Goal: Task Accomplishment & Management: Manage account settings

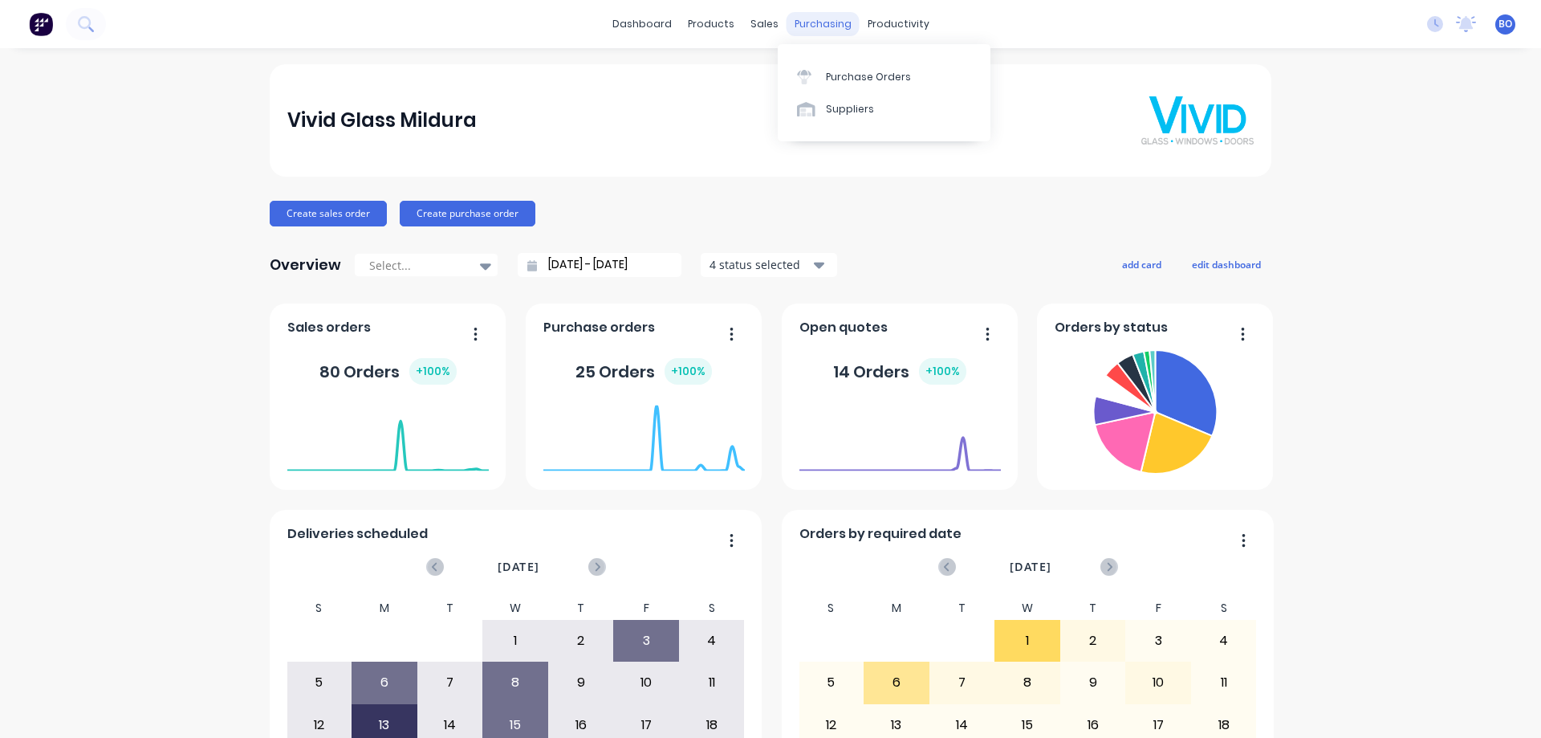
click at [820, 24] on div "purchasing" at bounding box center [823, 24] width 73 height 24
click at [874, 75] on div "Purchase Orders" at bounding box center [868, 77] width 85 height 14
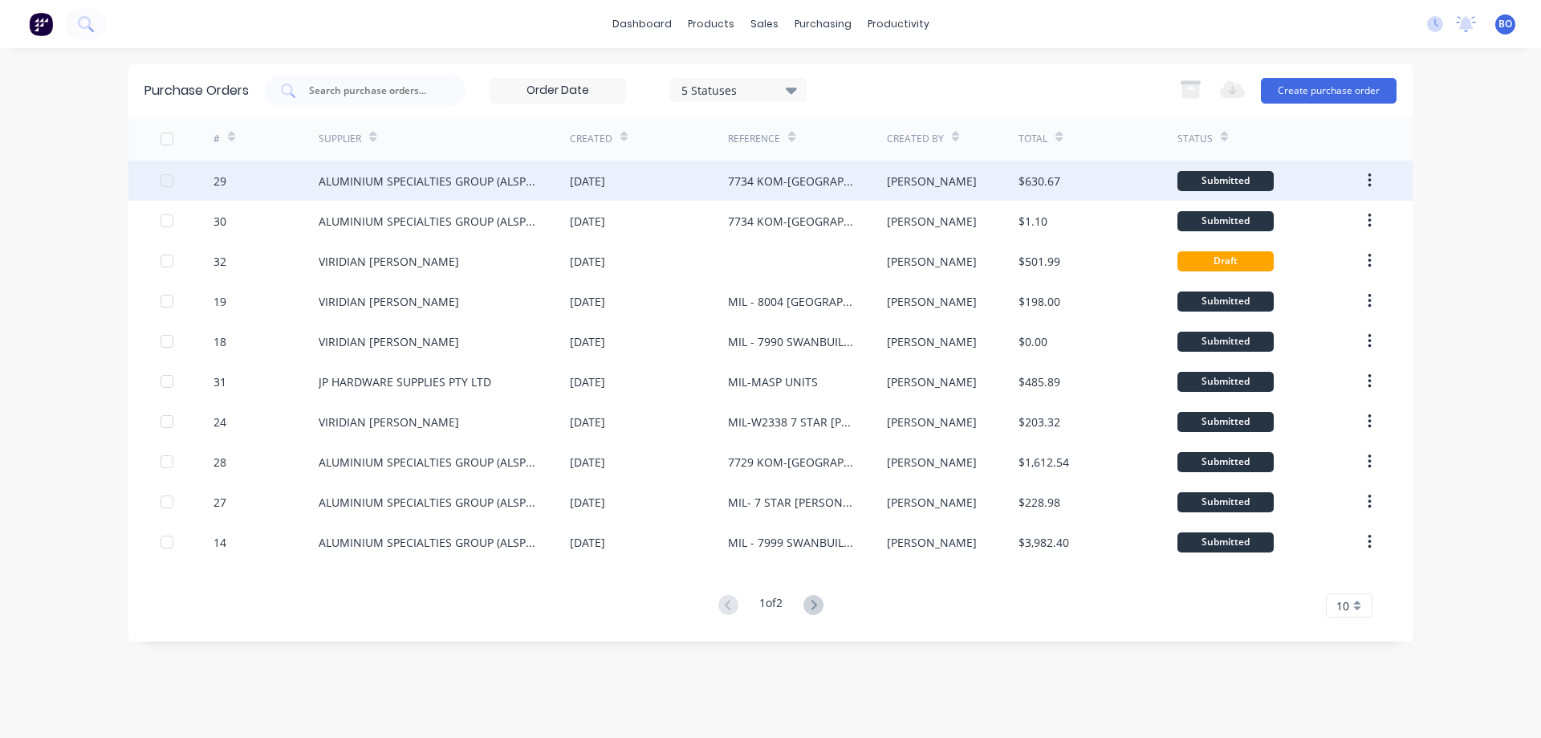
click at [785, 178] on div "7734 KOM-[GEOGRAPHIC_DATA][DEMOGRAPHIC_DATA]" at bounding box center [791, 181] width 126 height 17
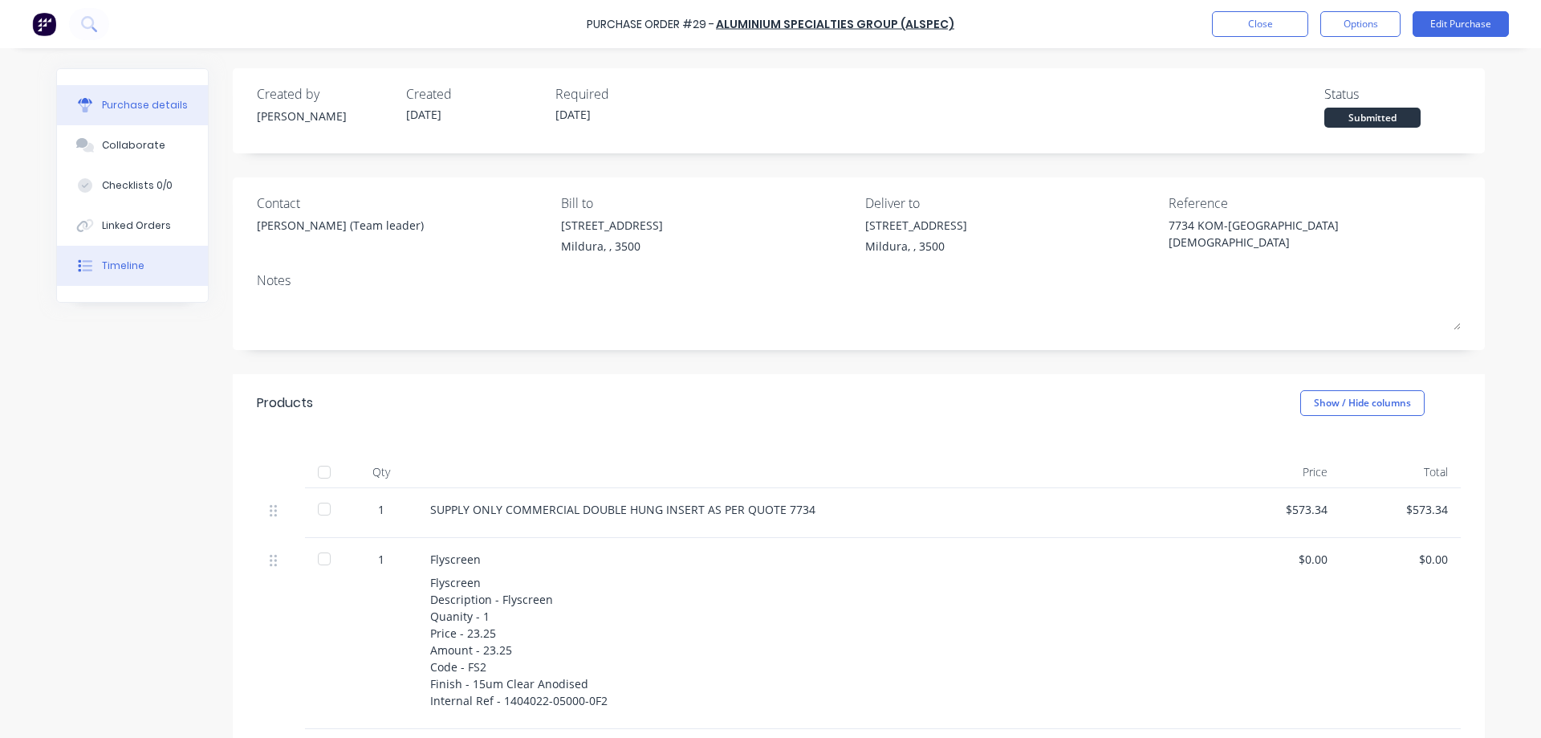
click at [121, 263] on div "Timeline" at bounding box center [123, 266] width 43 height 14
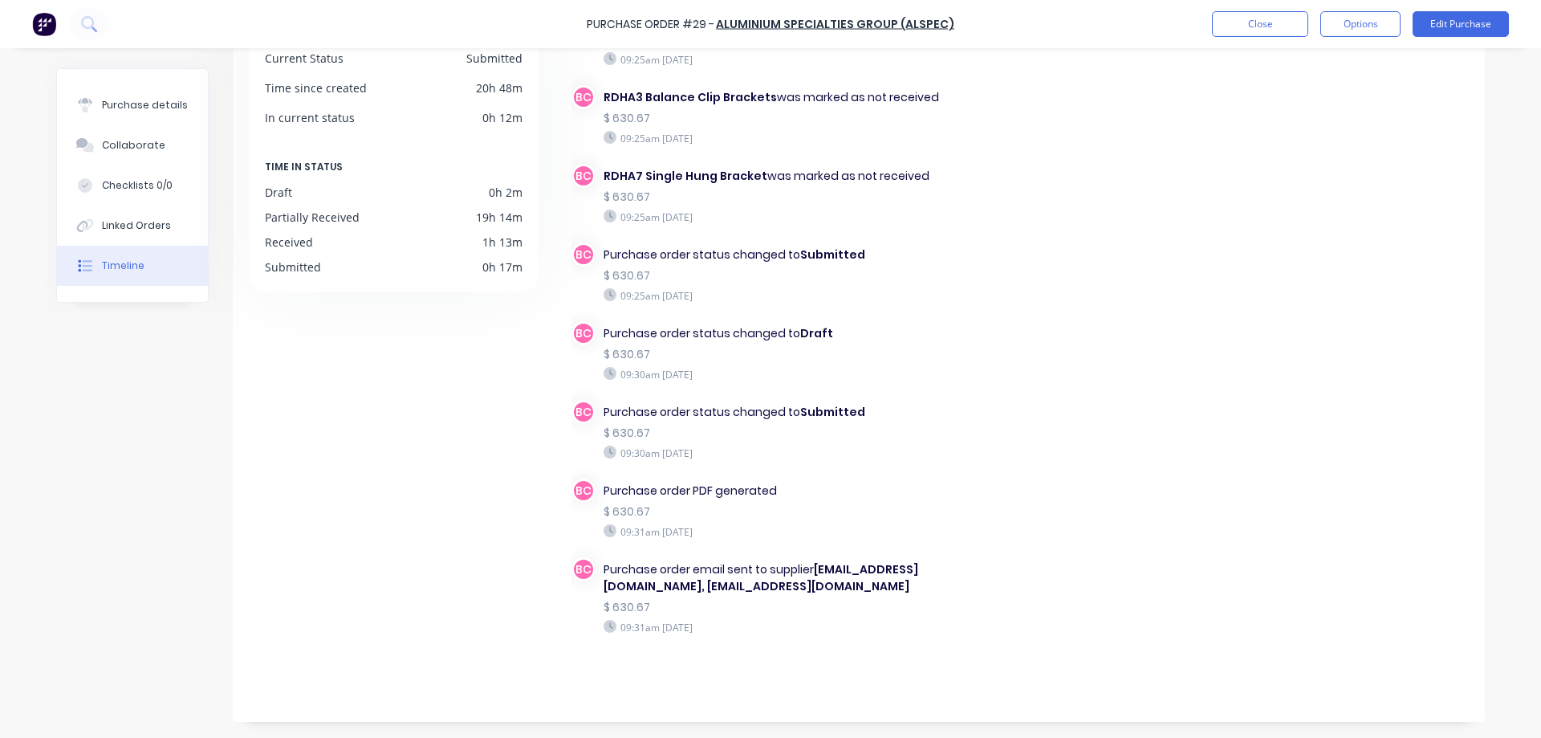
scroll to position [3627, 0]
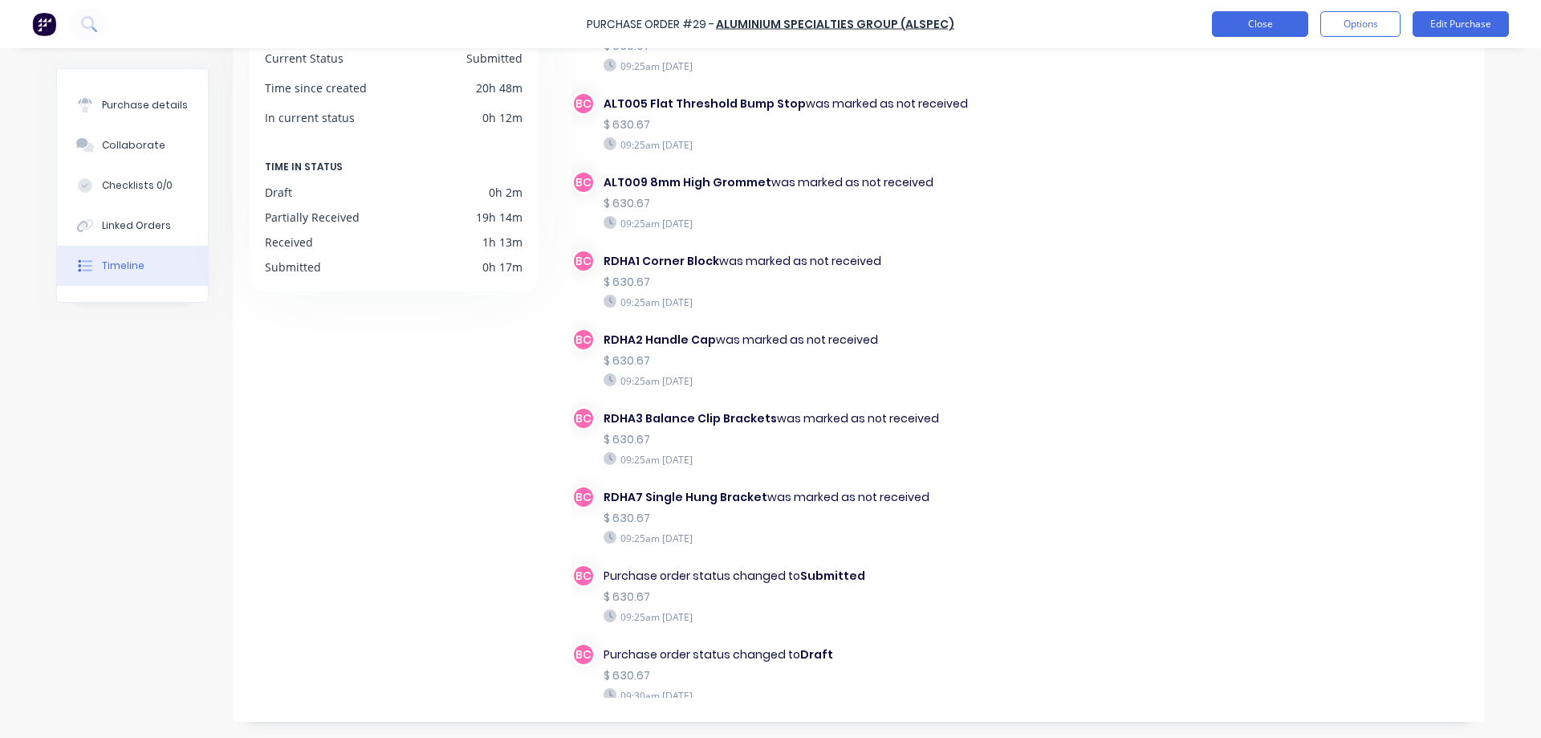
click at [1264, 18] on button "Close" at bounding box center [1260, 24] width 96 height 26
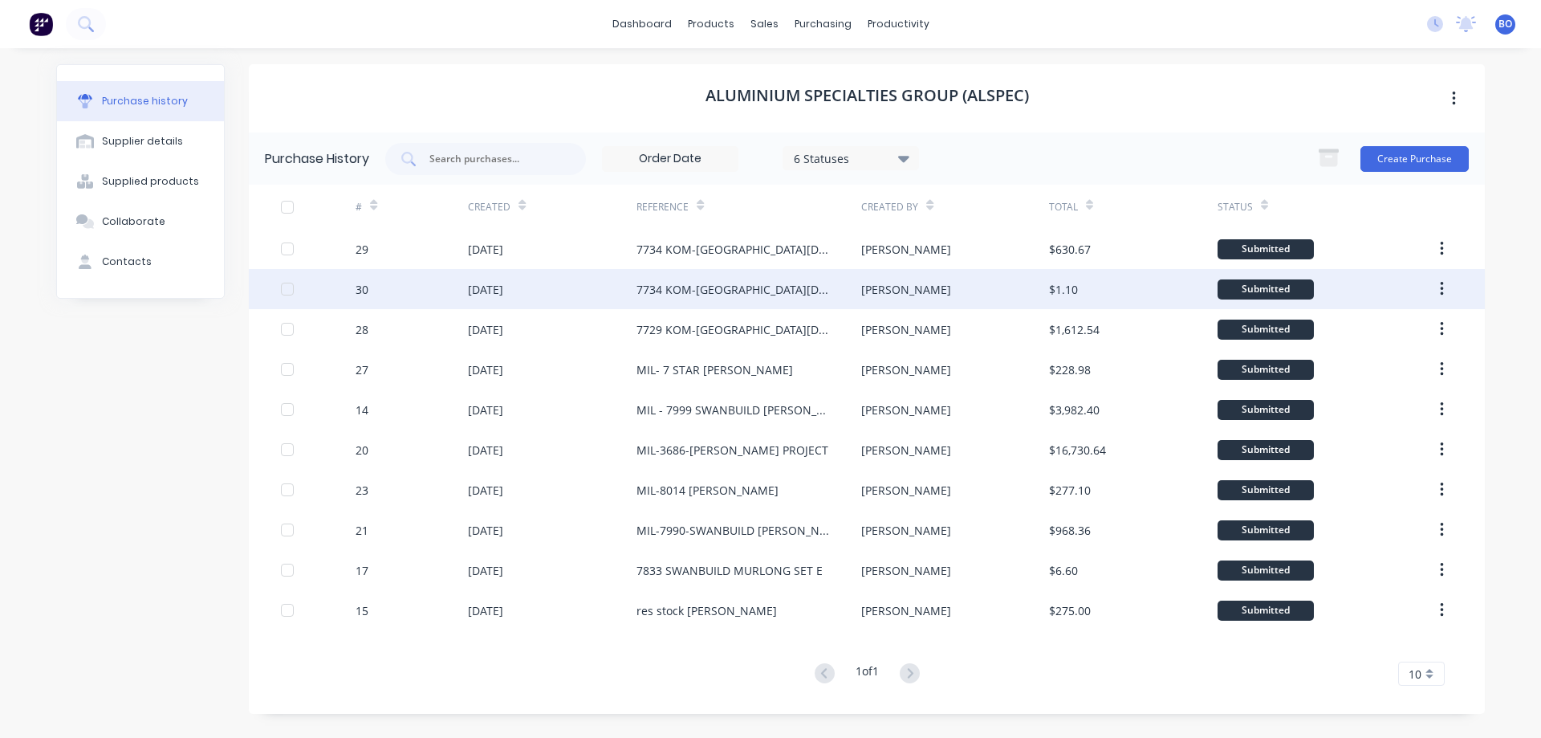
click at [729, 288] on div "7734 KOM-[GEOGRAPHIC_DATA][DEMOGRAPHIC_DATA]" at bounding box center [733, 289] width 193 height 17
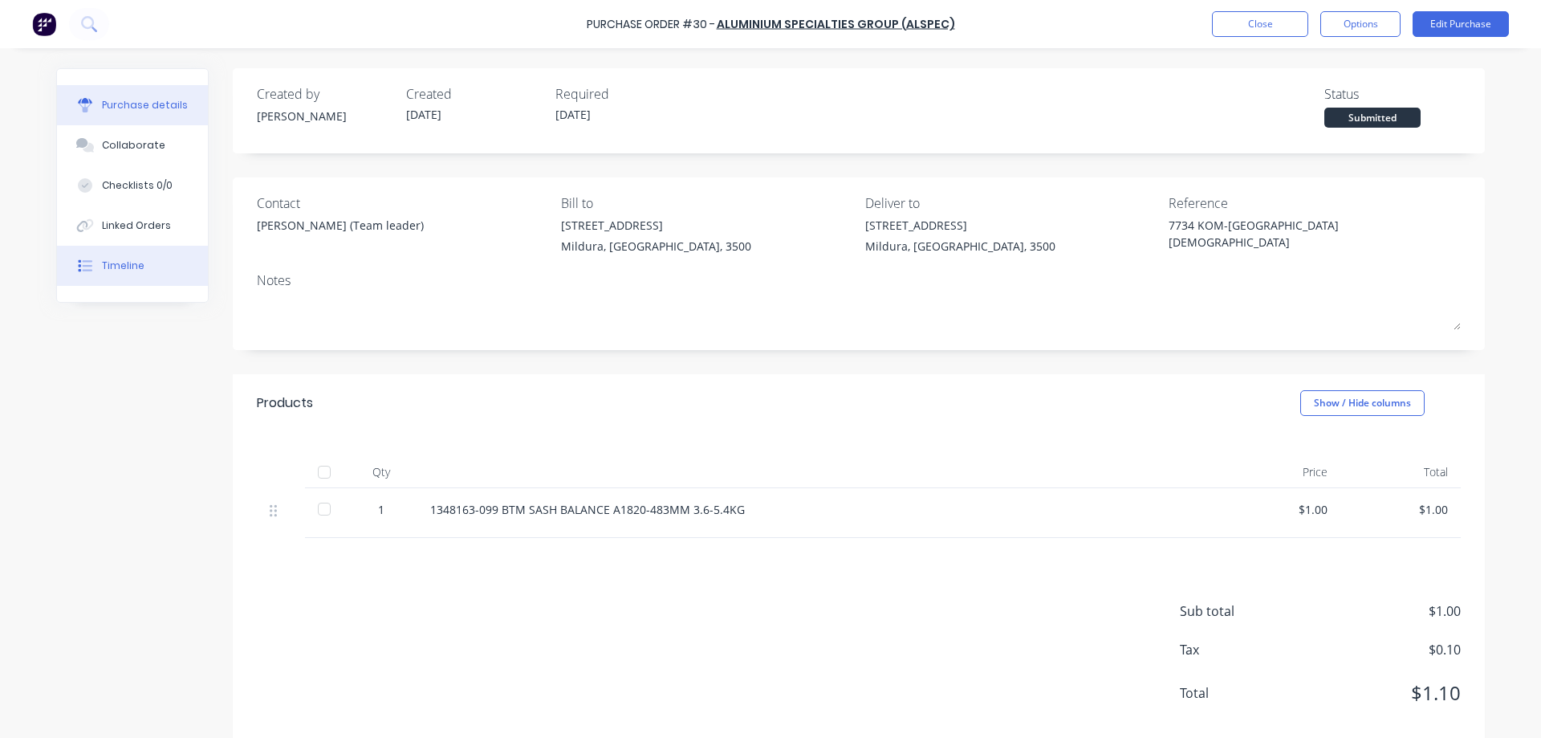
click at [117, 264] on div "Timeline" at bounding box center [123, 266] width 43 height 14
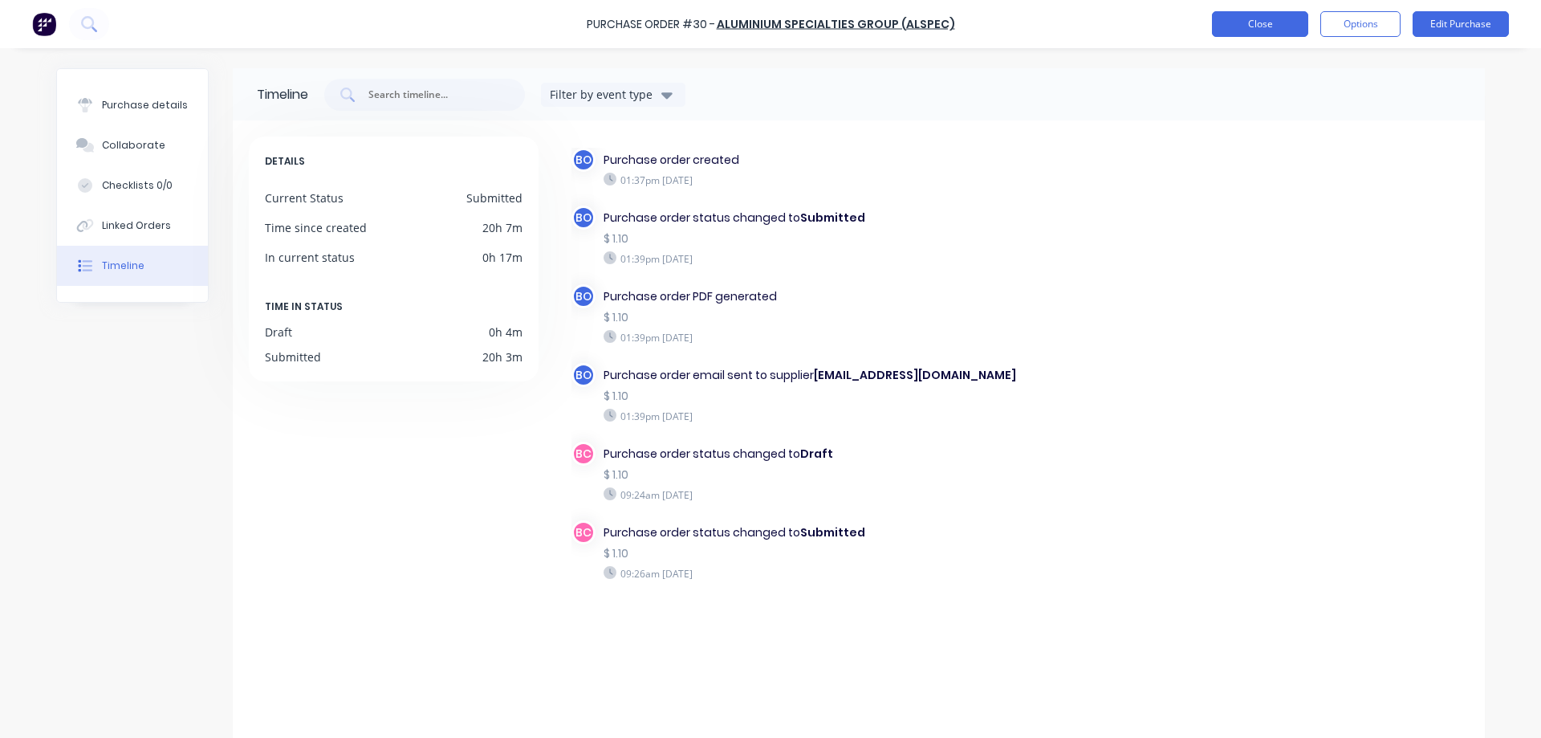
click at [1259, 22] on button "Close" at bounding box center [1260, 24] width 96 height 26
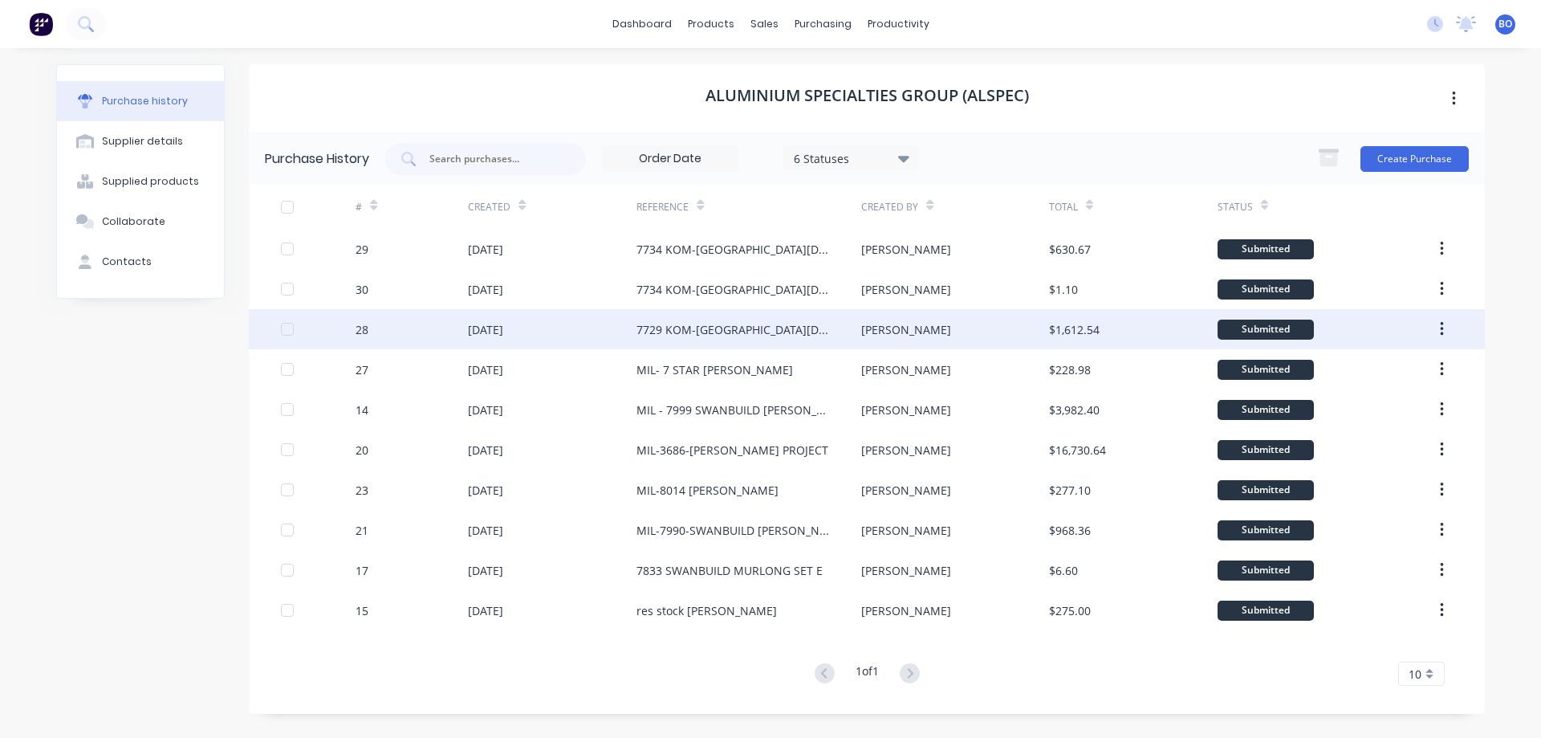
click at [724, 324] on div "7729 KOM-[GEOGRAPHIC_DATA][DEMOGRAPHIC_DATA]" at bounding box center [733, 329] width 193 height 17
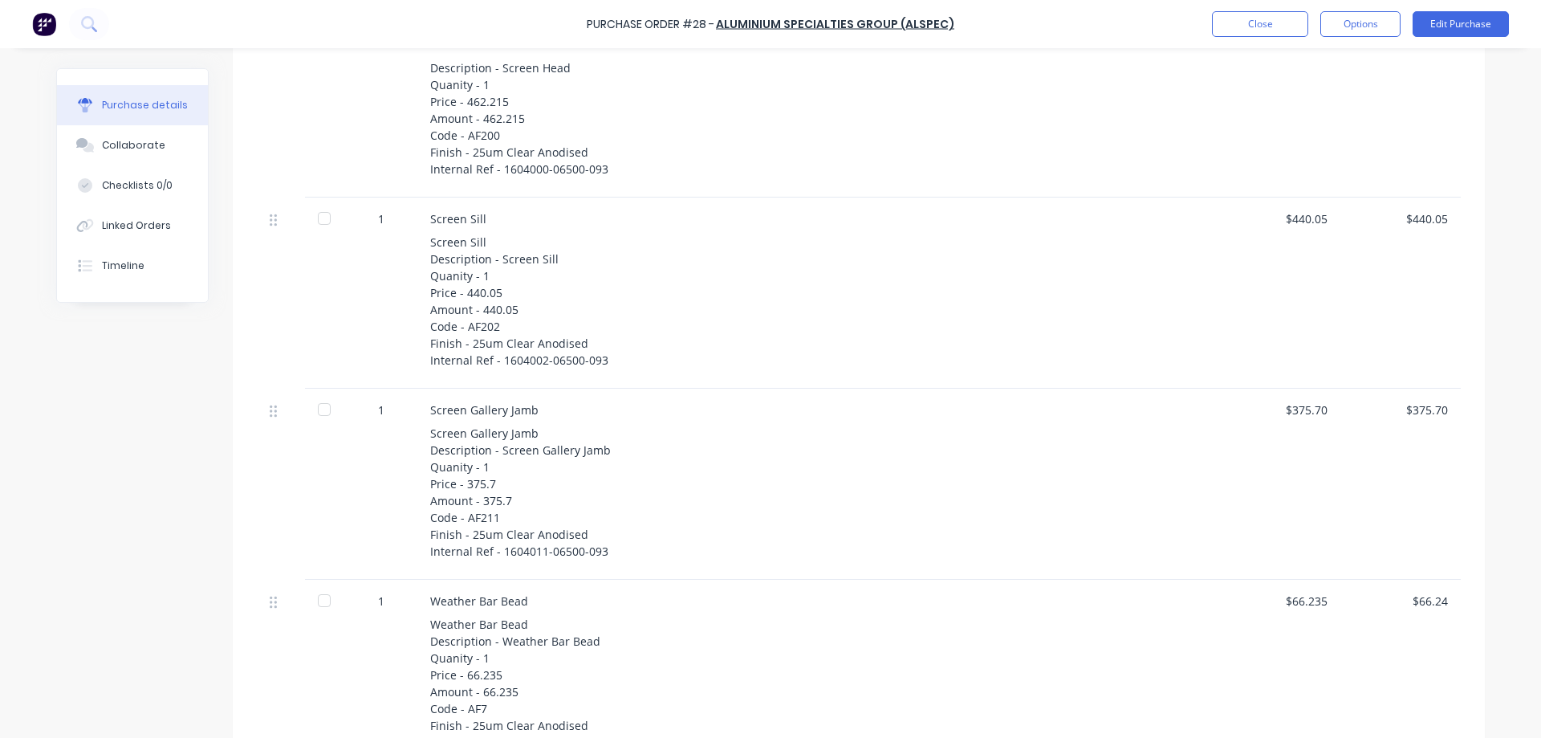
scroll to position [80, 0]
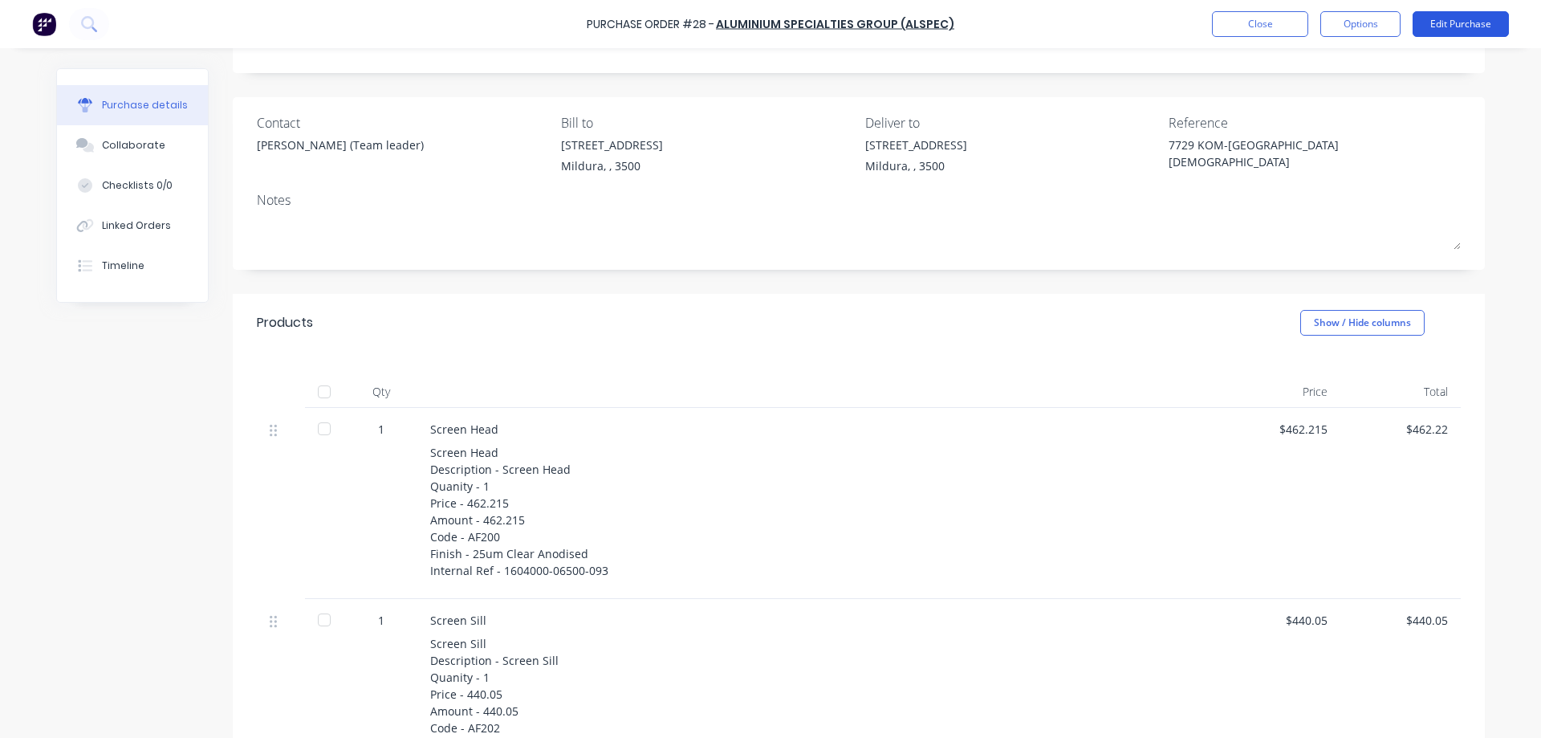
click at [1473, 21] on button "Edit Purchase" at bounding box center [1461, 24] width 96 height 26
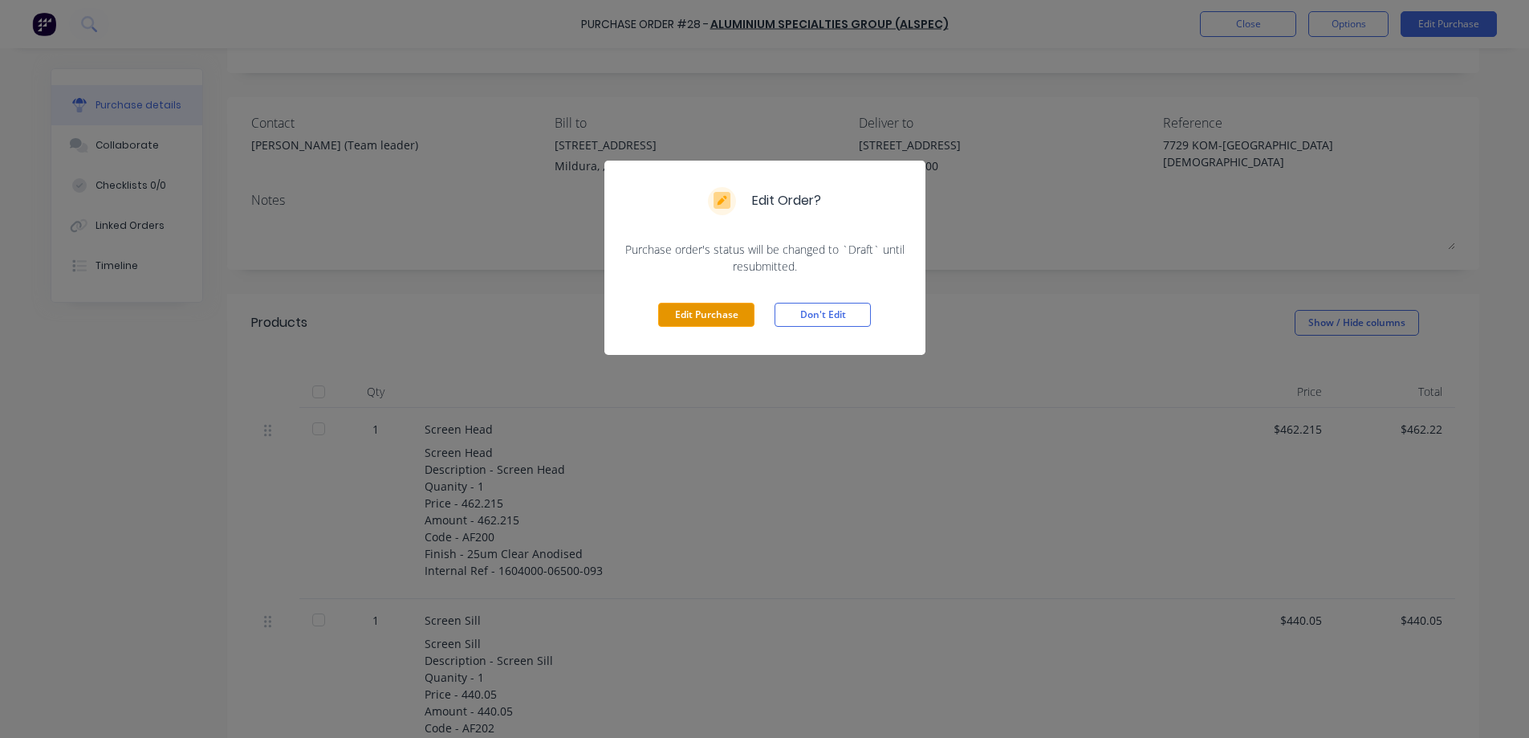
click at [708, 309] on button "Edit Purchase" at bounding box center [706, 315] width 96 height 24
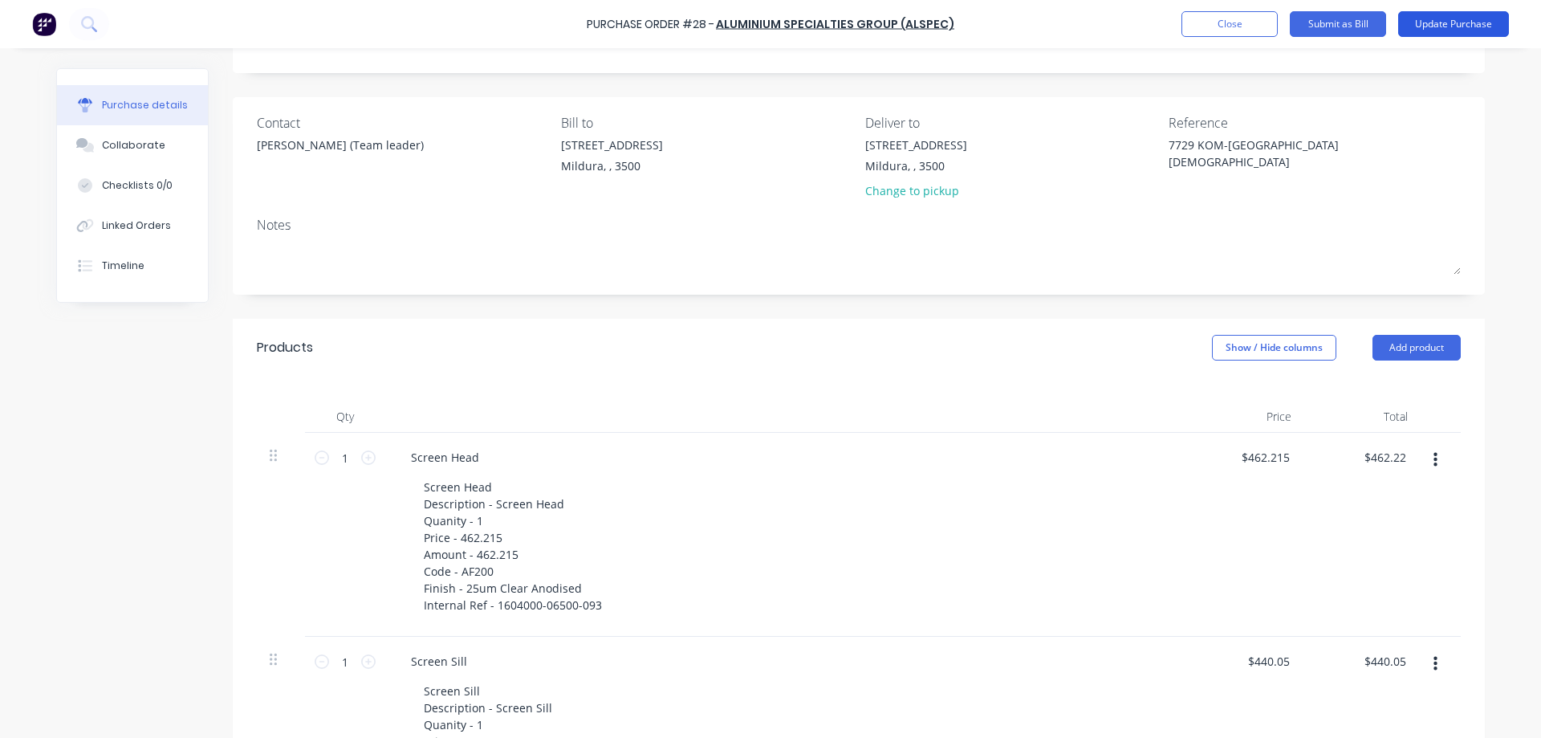
click at [1453, 20] on button "Update Purchase" at bounding box center [1454, 24] width 111 height 26
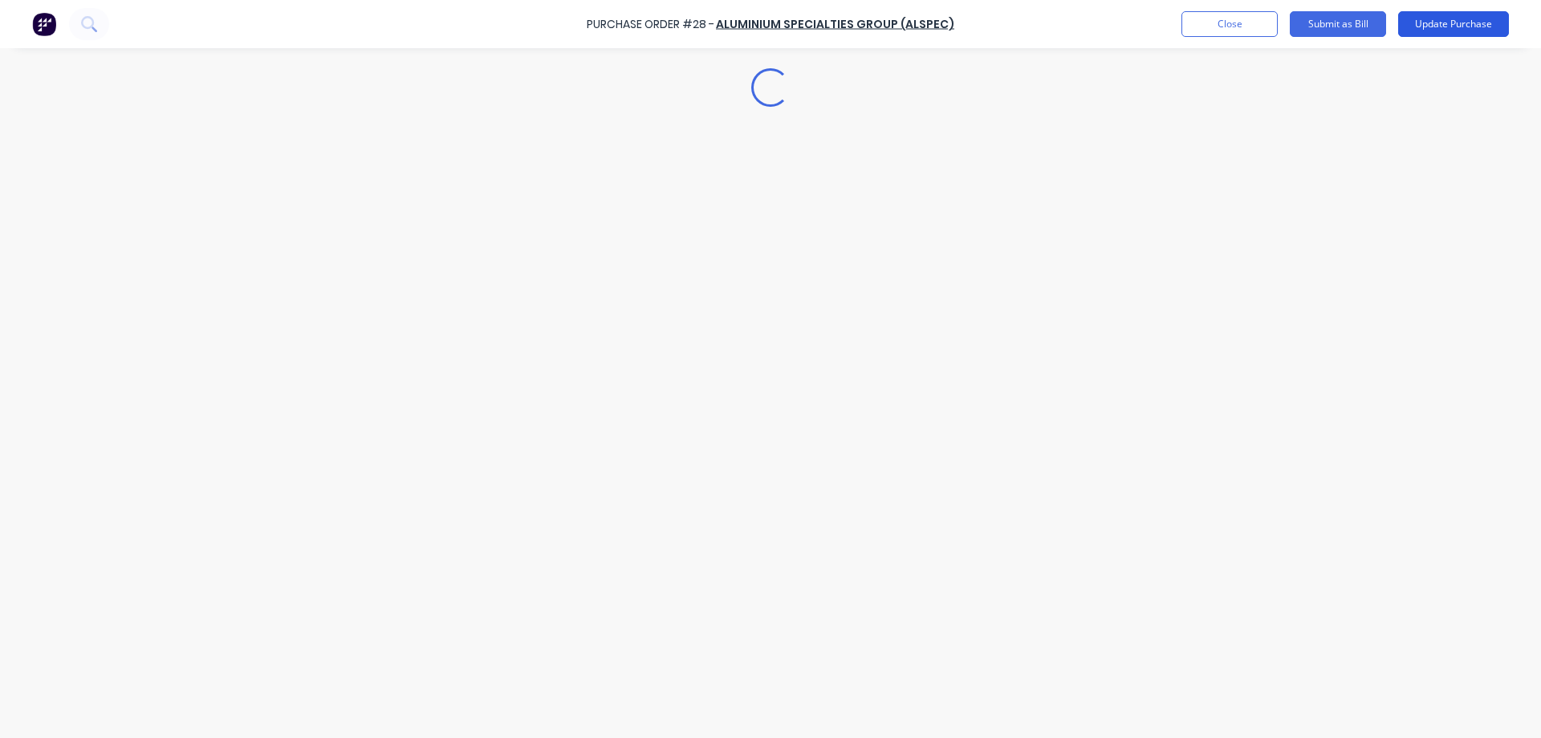
scroll to position [0, 0]
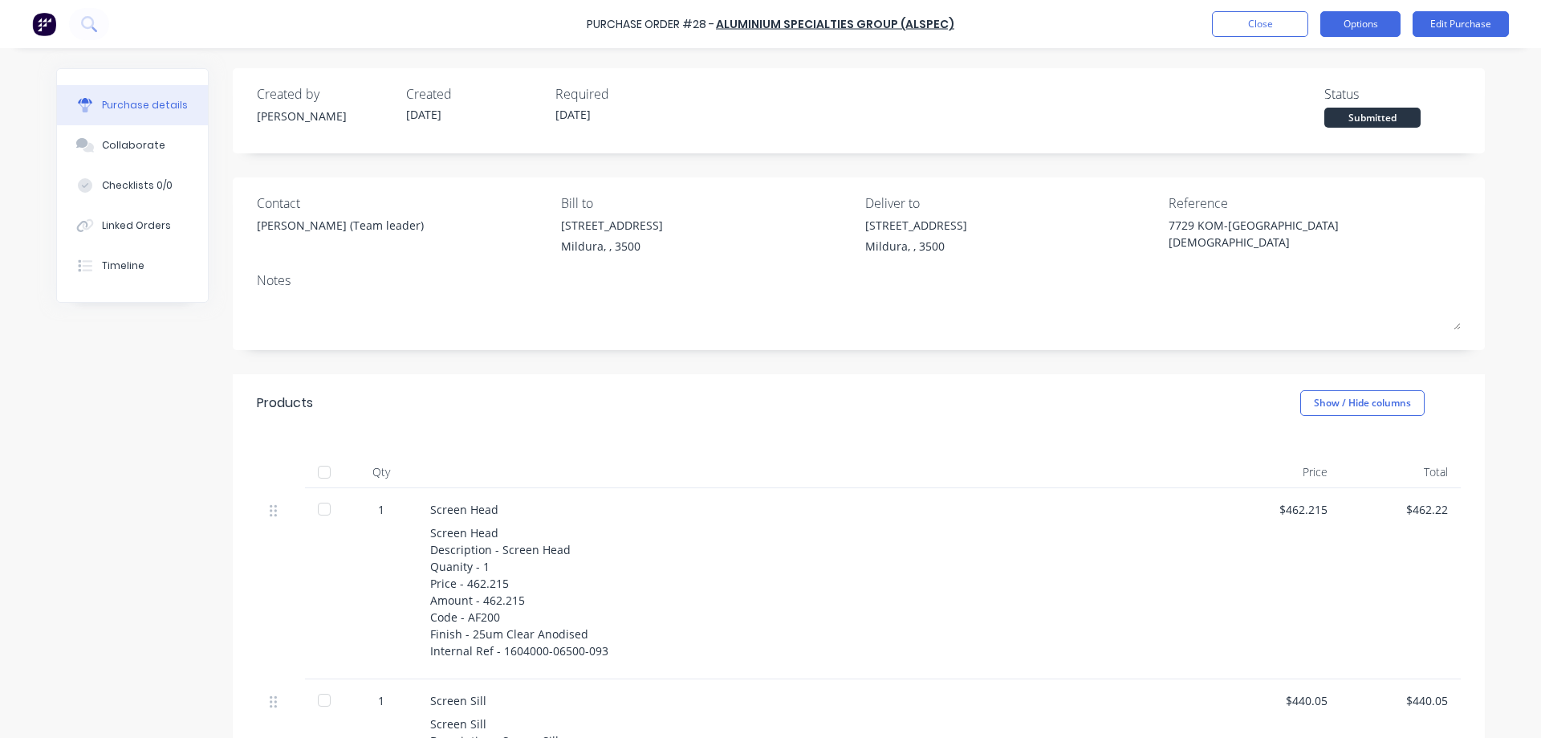
click at [1364, 20] on button "Options" at bounding box center [1361, 24] width 80 height 26
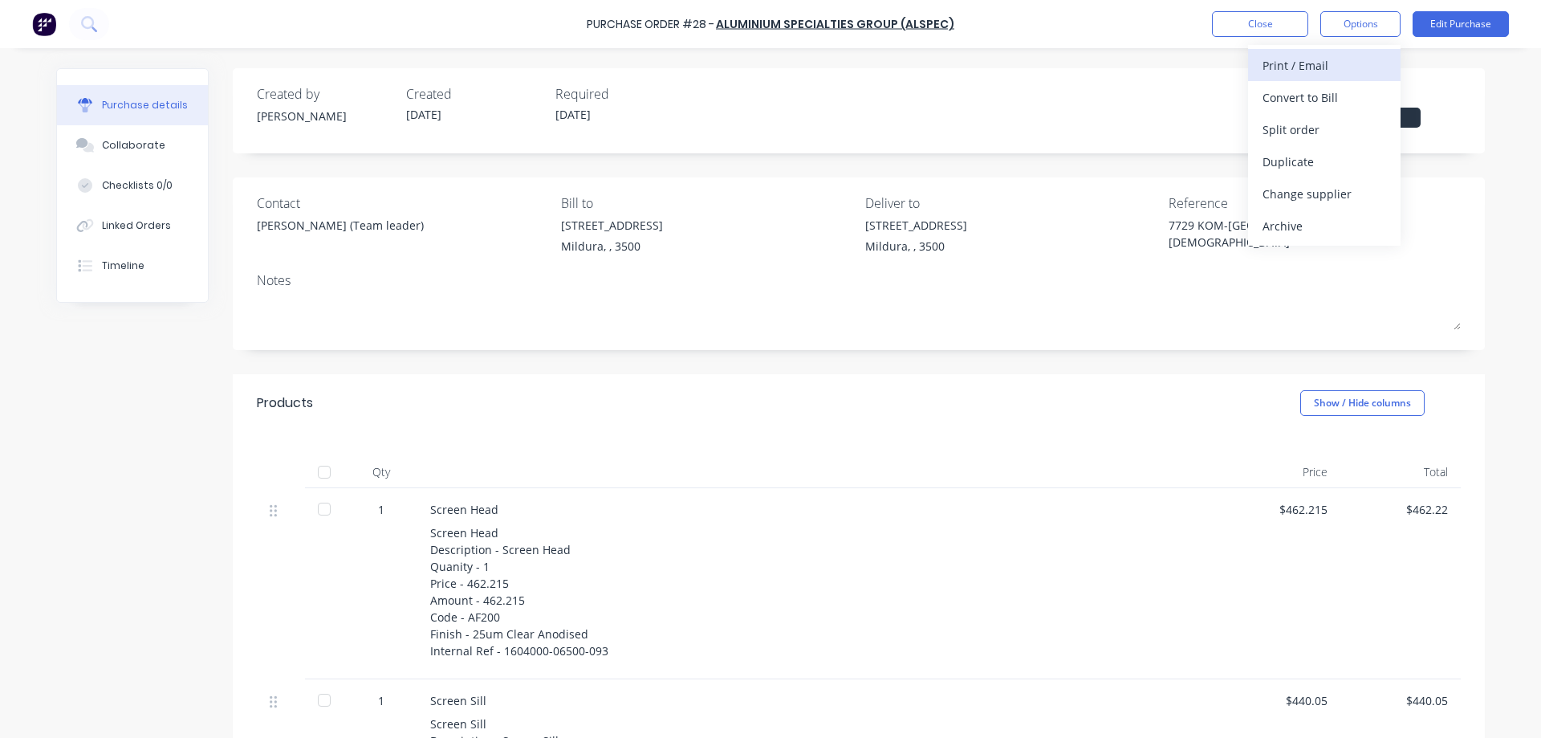
click at [1323, 63] on div "Print / Email" at bounding box center [1325, 65] width 124 height 23
click at [1300, 128] on div "Without pricing" at bounding box center [1325, 129] width 124 height 23
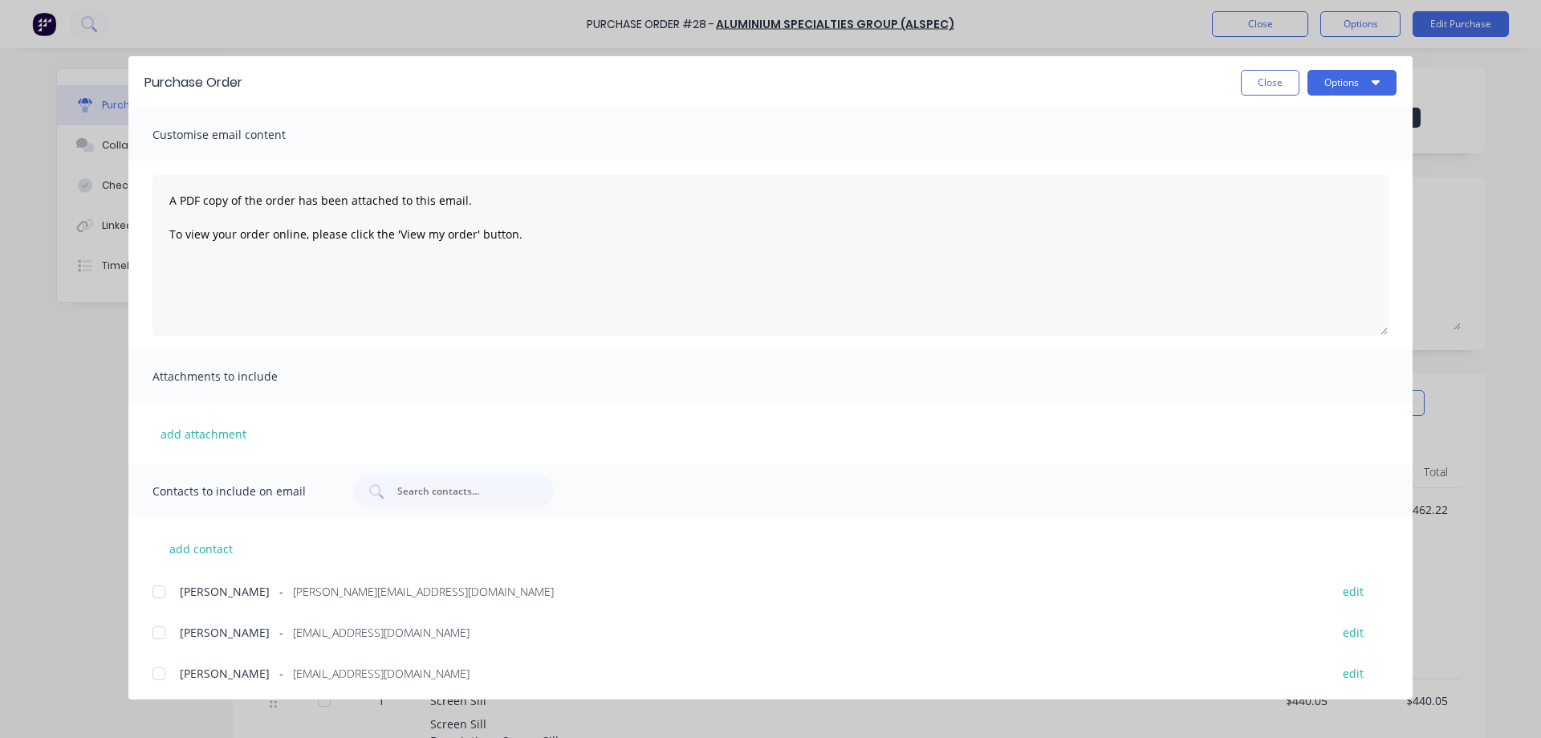
scroll to position [169, 0]
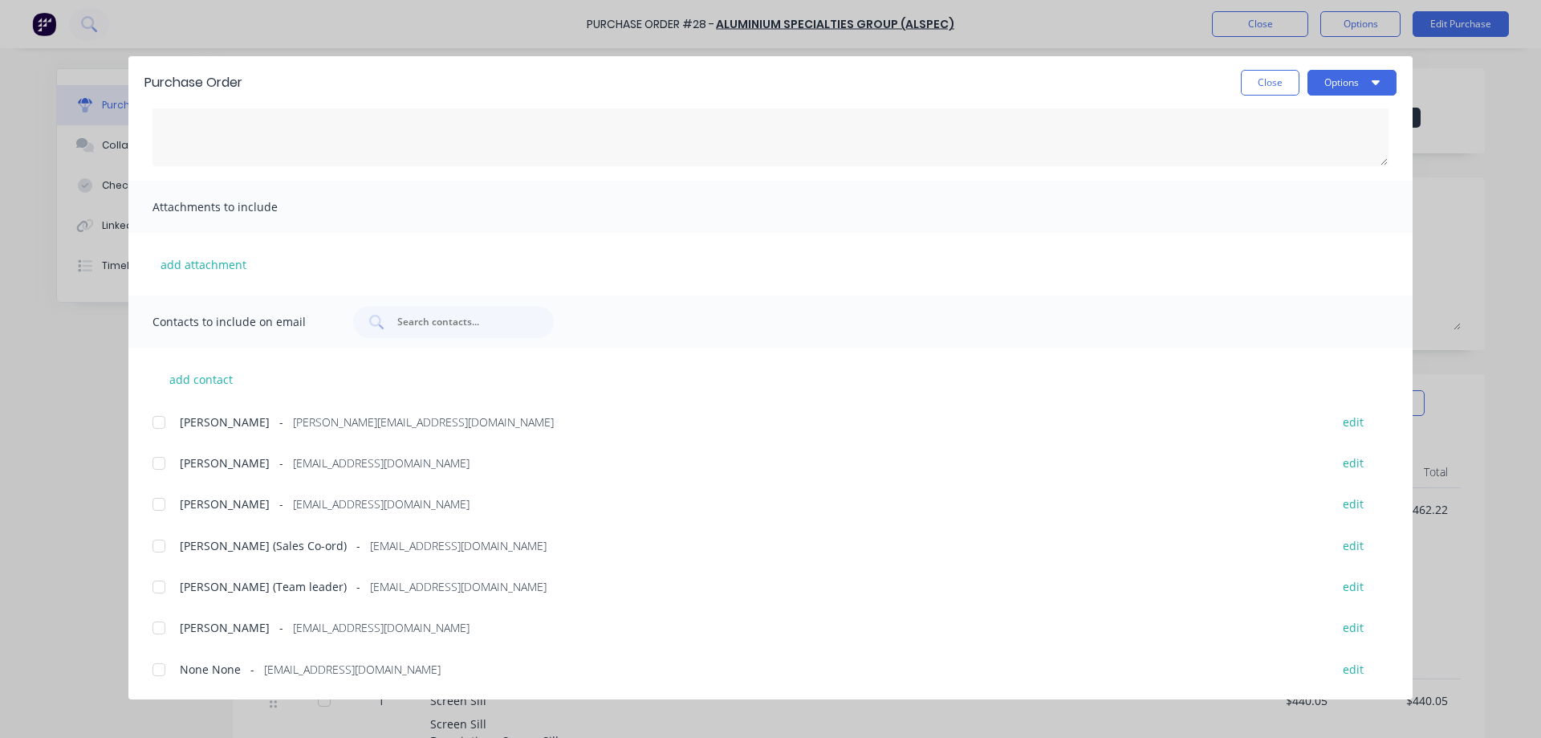
click at [160, 585] on div at bounding box center [159, 587] width 32 height 32
click at [1377, 78] on icon "button" at bounding box center [1376, 81] width 8 height 13
click at [1316, 181] on div "Email" at bounding box center [1321, 187] width 124 height 23
click at [1272, 75] on button "Close" at bounding box center [1270, 83] width 59 height 26
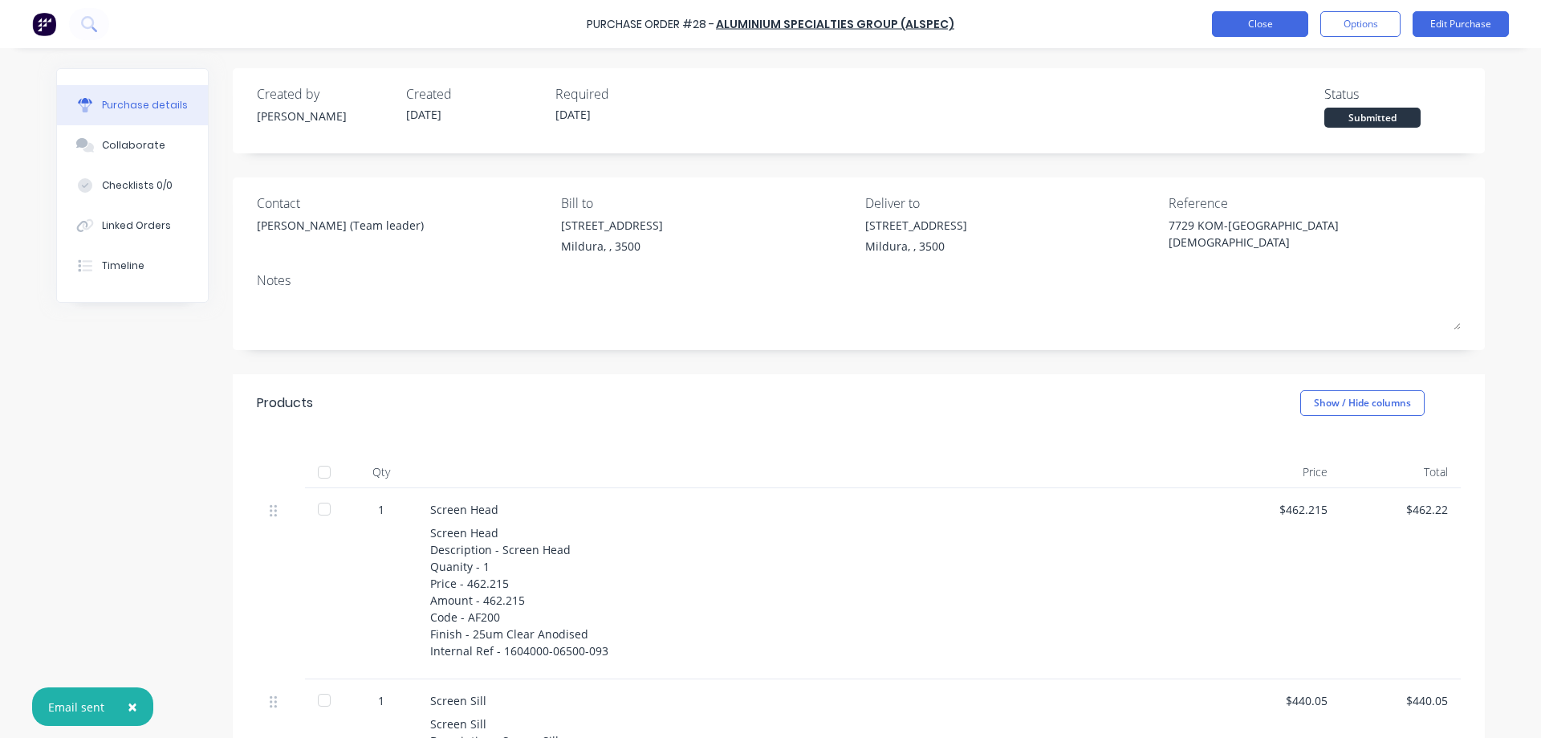
click at [1263, 19] on button "Close" at bounding box center [1260, 24] width 96 height 26
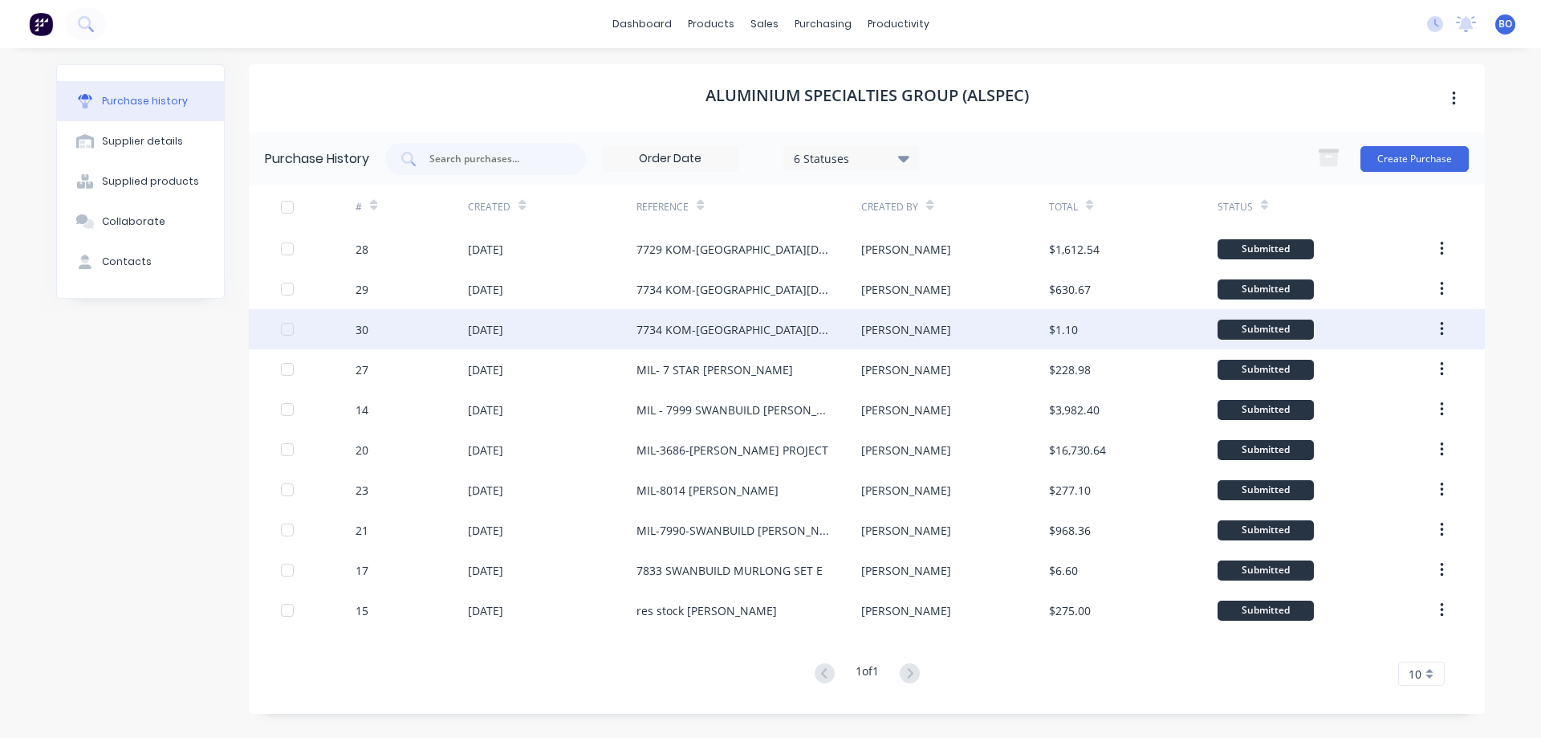
click at [733, 324] on div "7734 KOM-[GEOGRAPHIC_DATA][DEMOGRAPHIC_DATA]" at bounding box center [733, 329] width 193 height 17
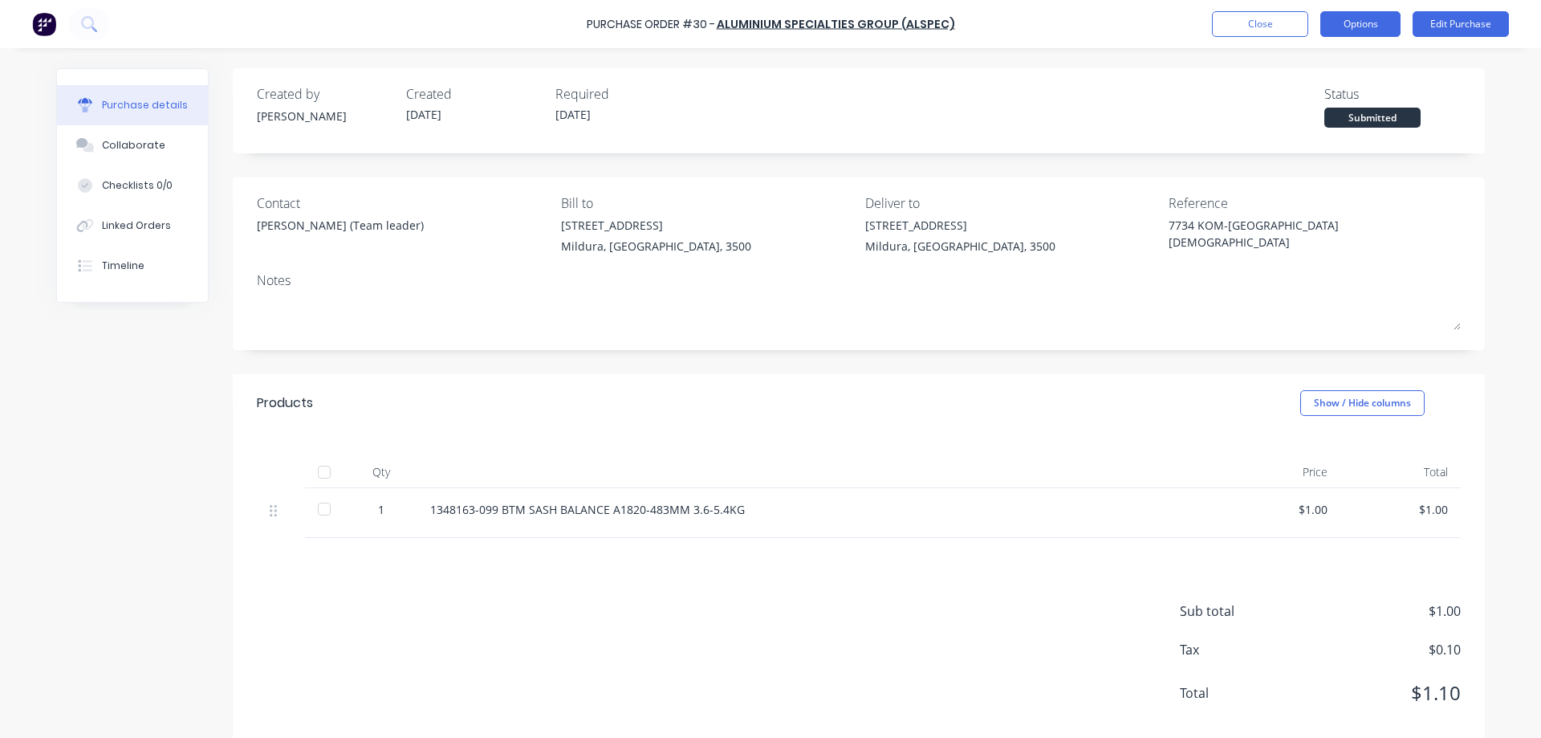
click at [1378, 18] on button "Options" at bounding box center [1361, 24] width 80 height 26
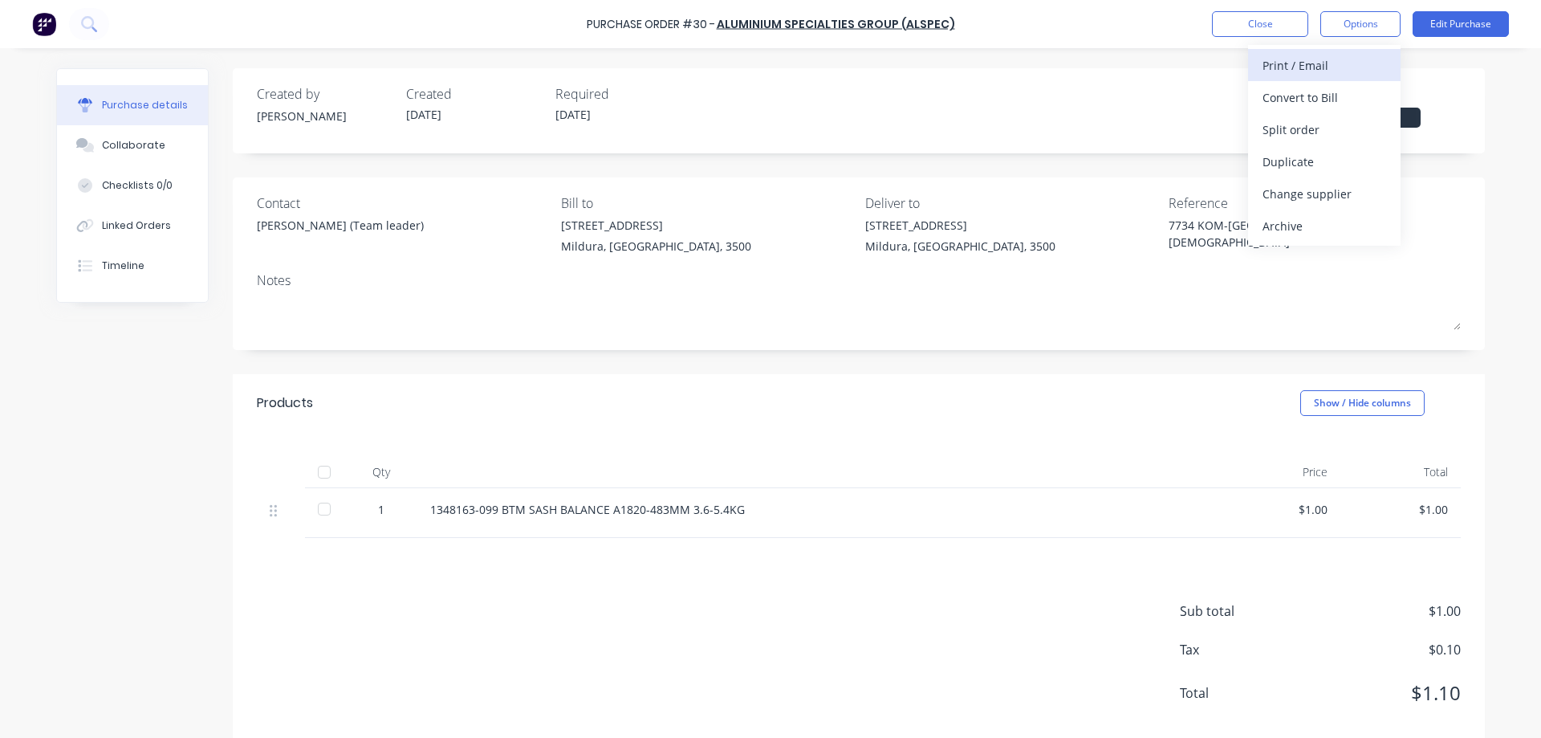
click at [1317, 67] on div "Print / Email" at bounding box center [1325, 65] width 124 height 23
click at [1305, 125] on div "Without pricing" at bounding box center [1325, 129] width 124 height 23
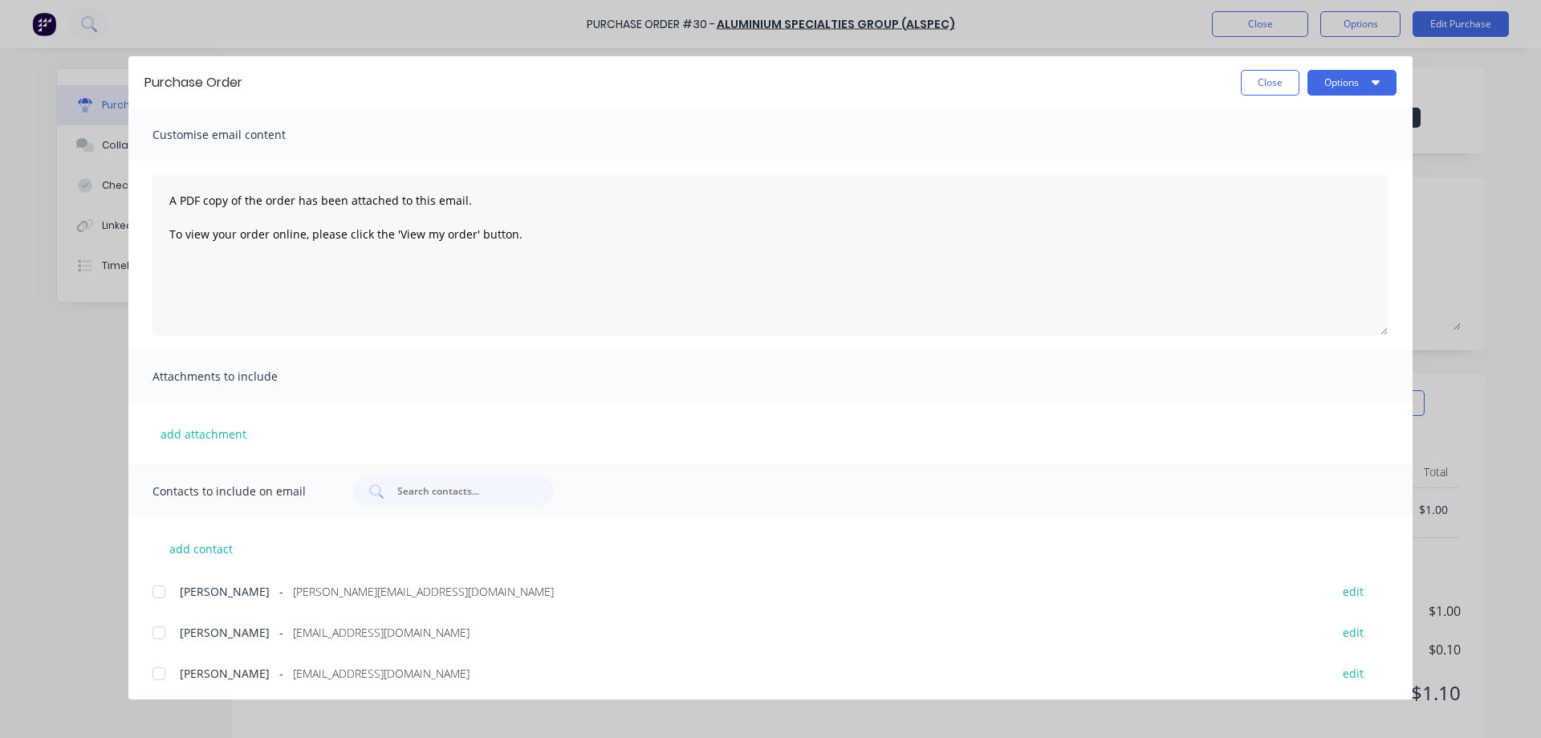
scroll to position [169, 0]
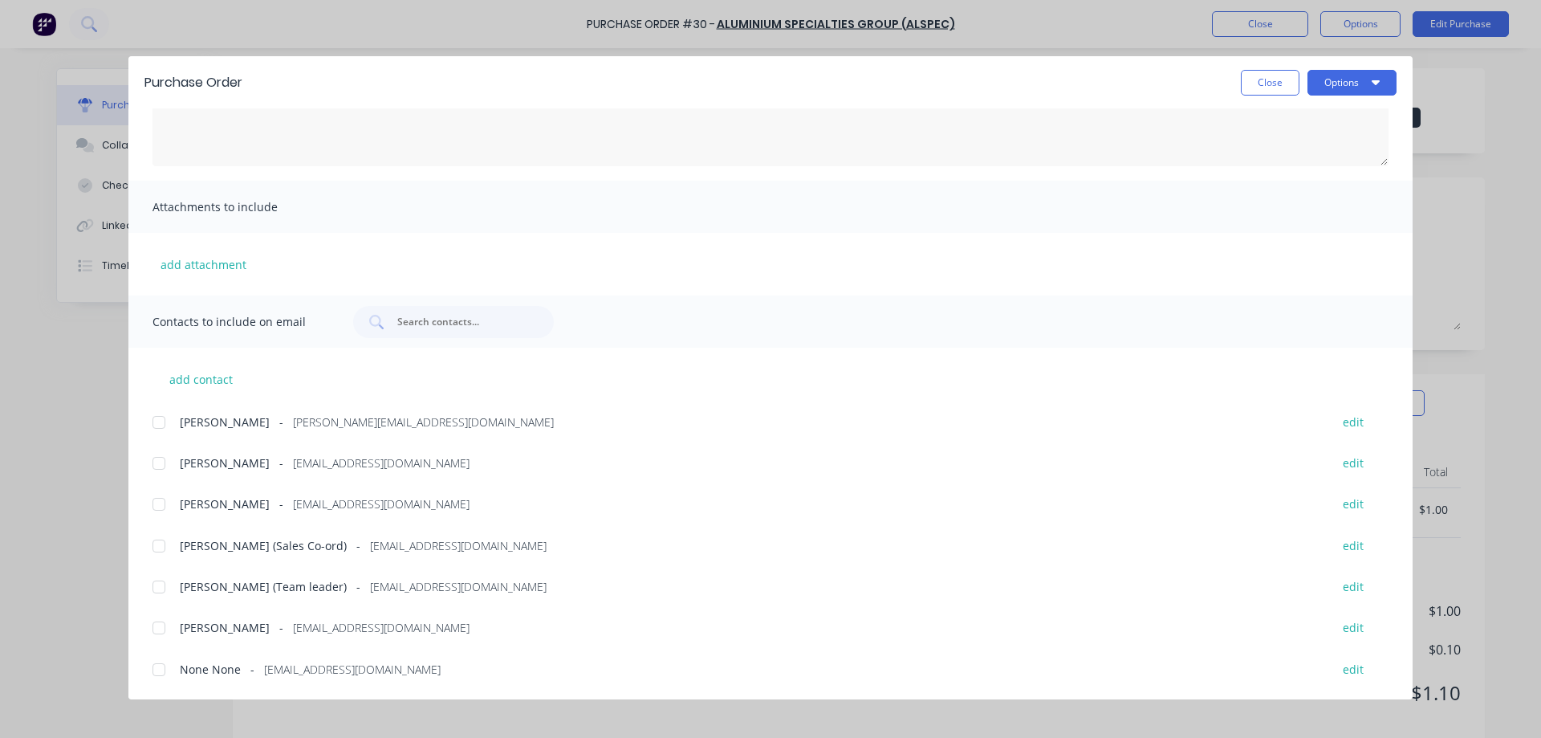
click at [157, 545] on div at bounding box center [159, 546] width 32 height 32
click at [1377, 77] on icon "button" at bounding box center [1376, 81] width 8 height 13
click at [1304, 189] on div "Email" at bounding box center [1321, 187] width 124 height 23
click at [1257, 78] on button "Close" at bounding box center [1270, 83] width 59 height 26
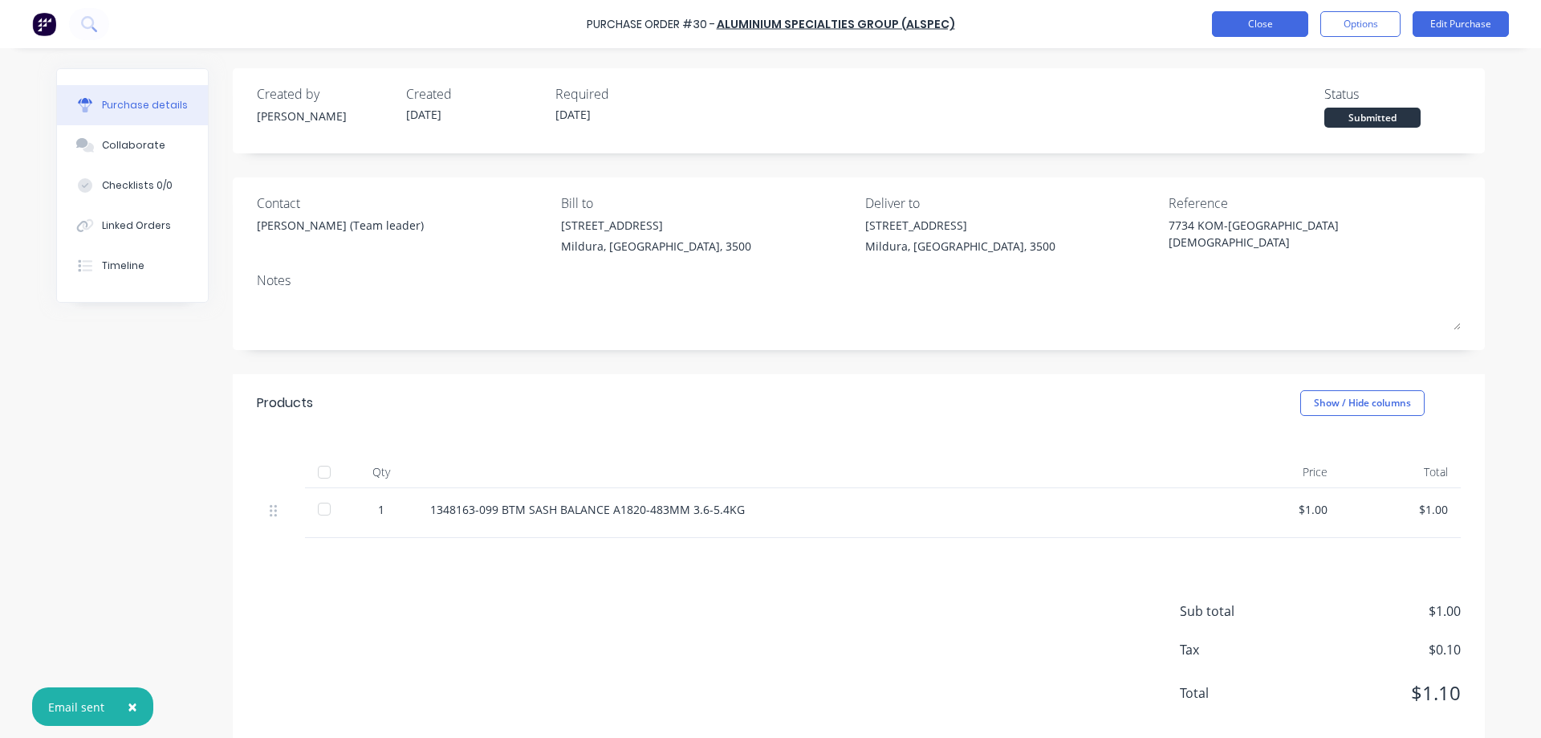
click at [1263, 25] on button "Close" at bounding box center [1260, 24] width 96 height 26
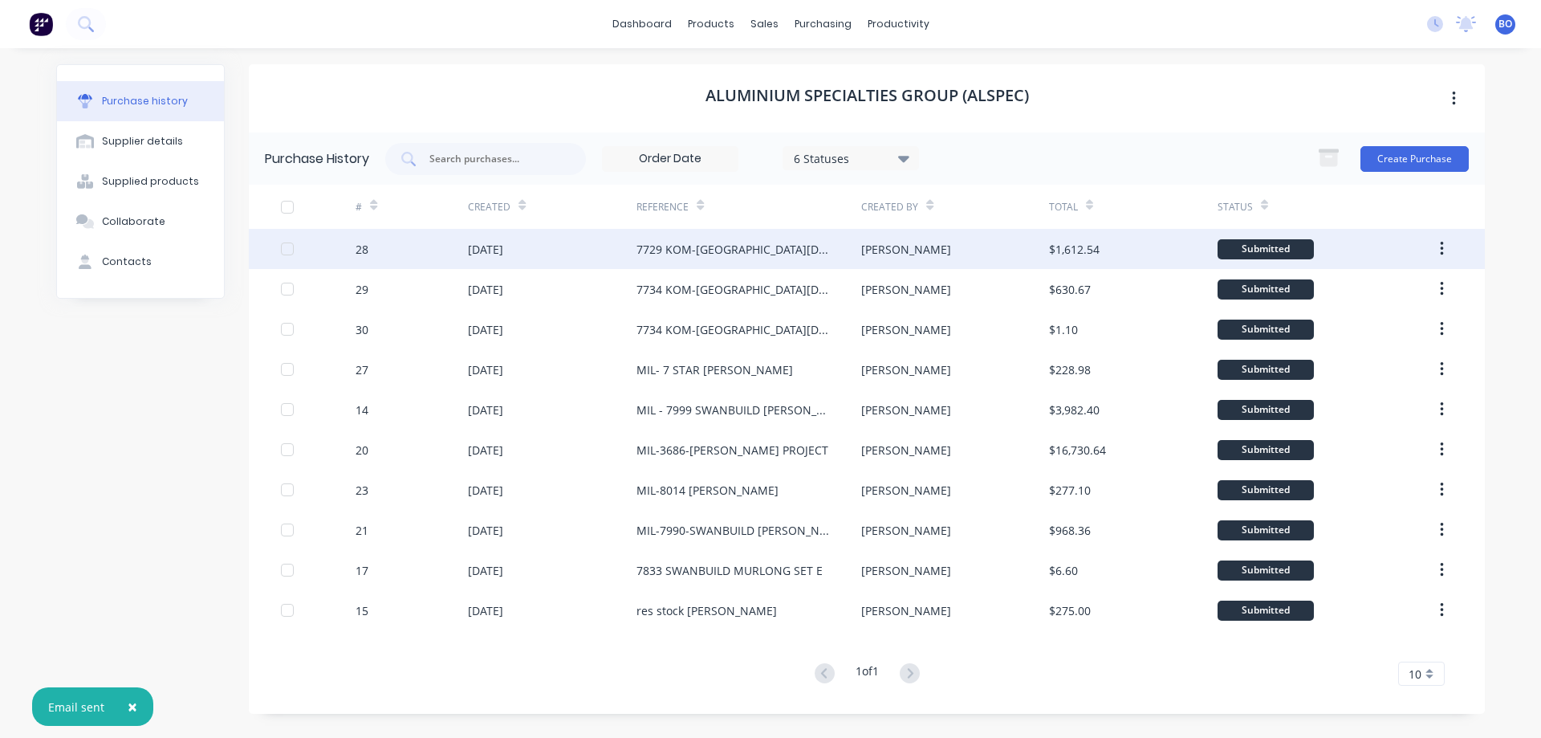
click at [487, 245] on div "[DATE]" at bounding box center [485, 249] width 35 height 17
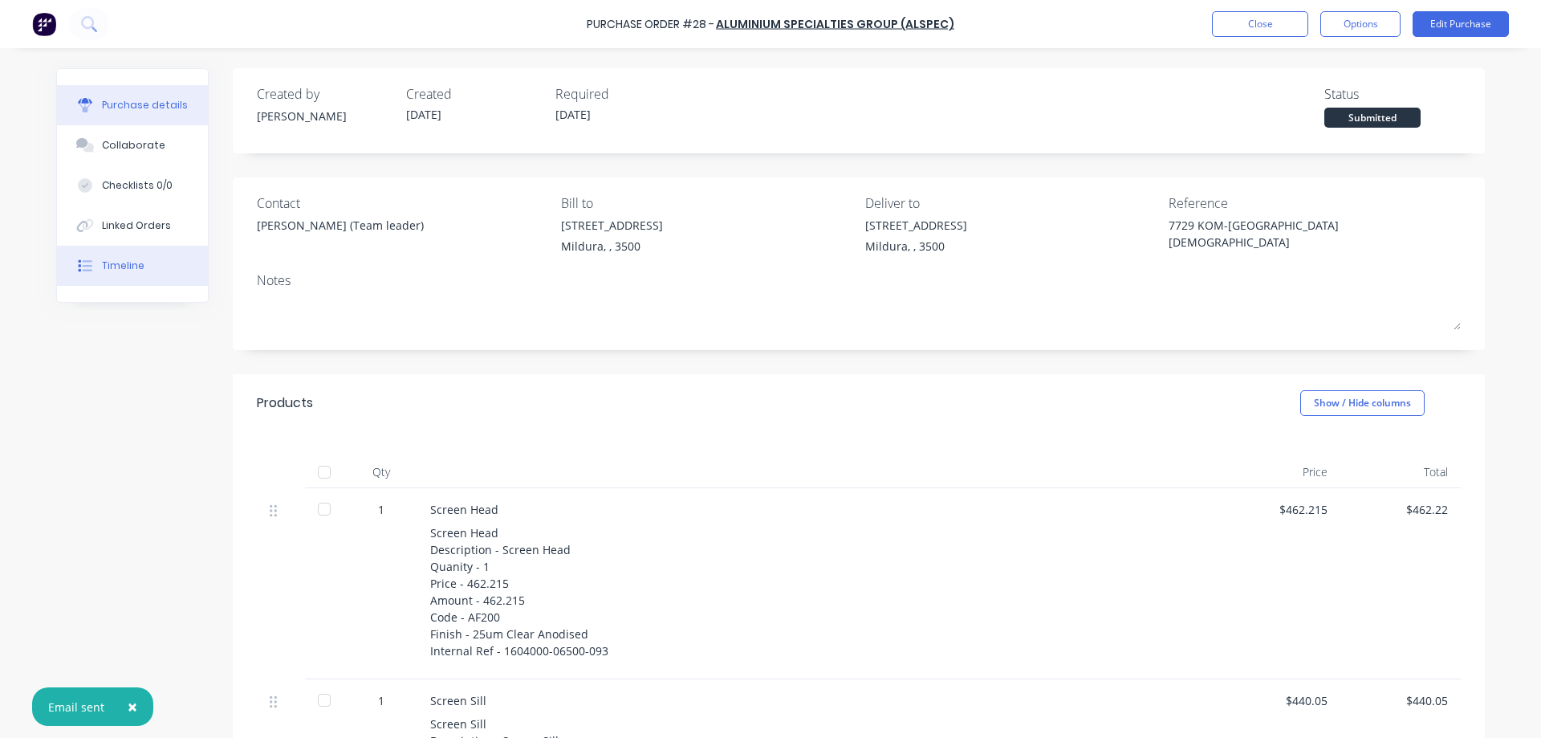
click at [127, 266] on div "Timeline" at bounding box center [123, 266] width 43 height 14
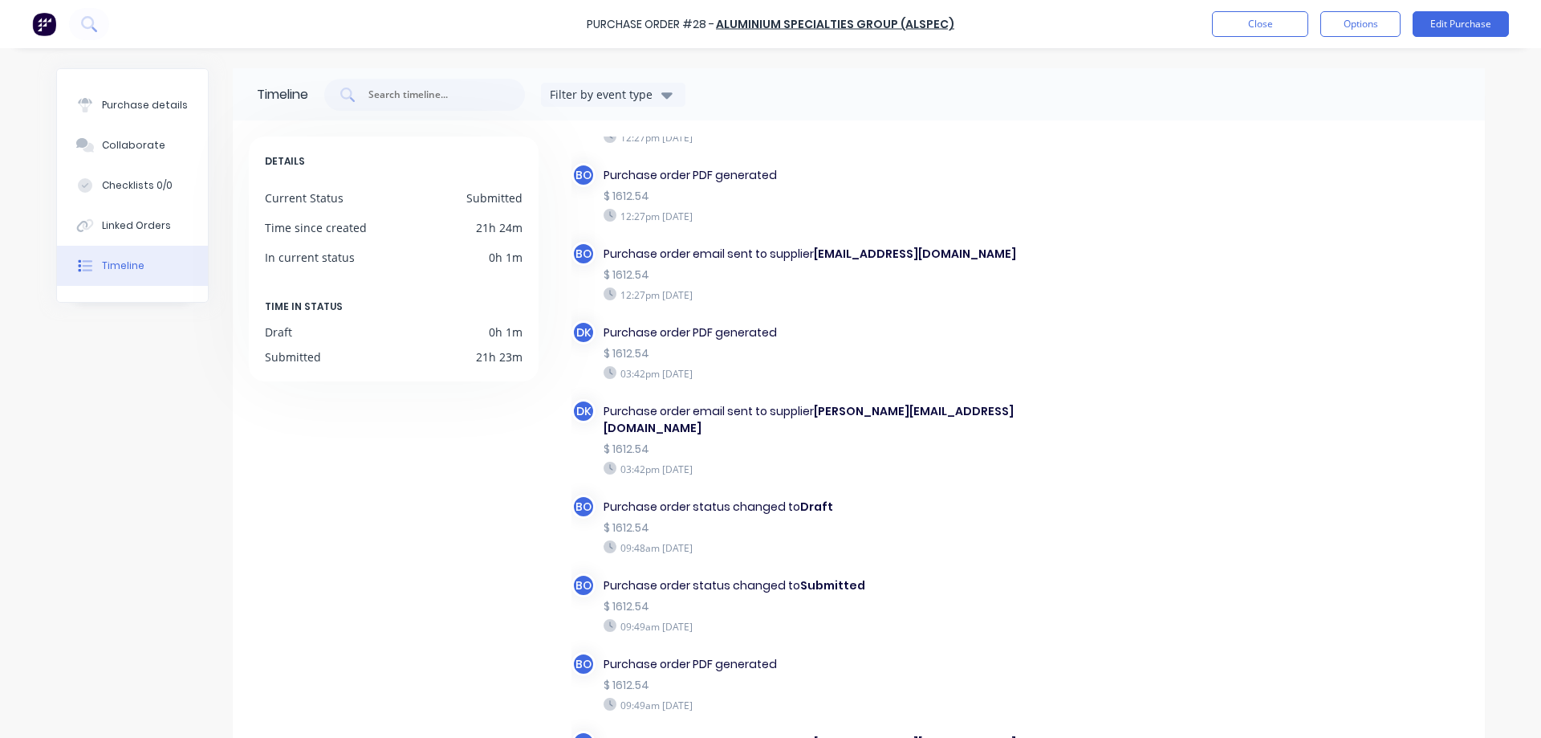
scroll to position [140, 0]
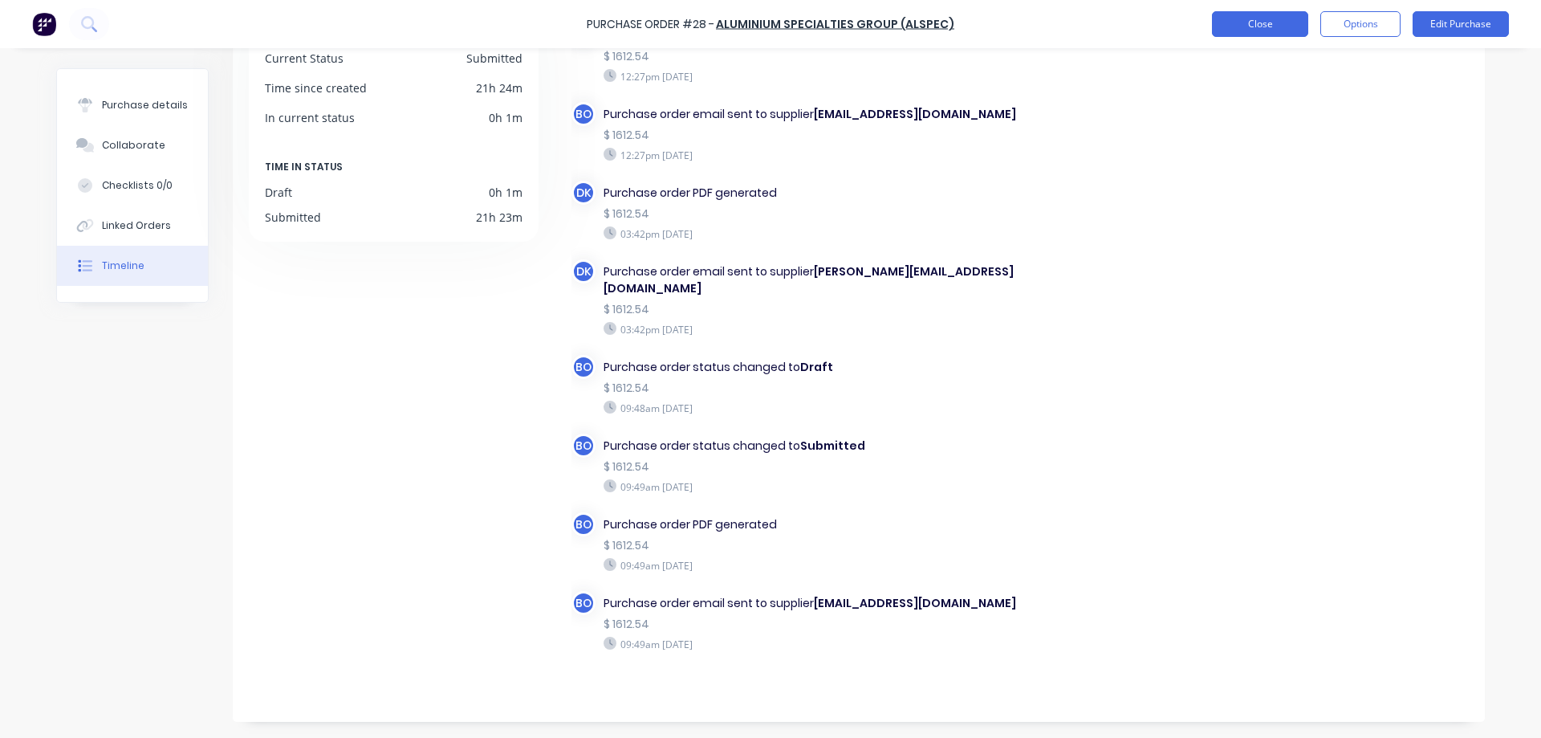
click at [1277, 22] on button "Close" at bounding box center [1260, 24] width 96 height 26
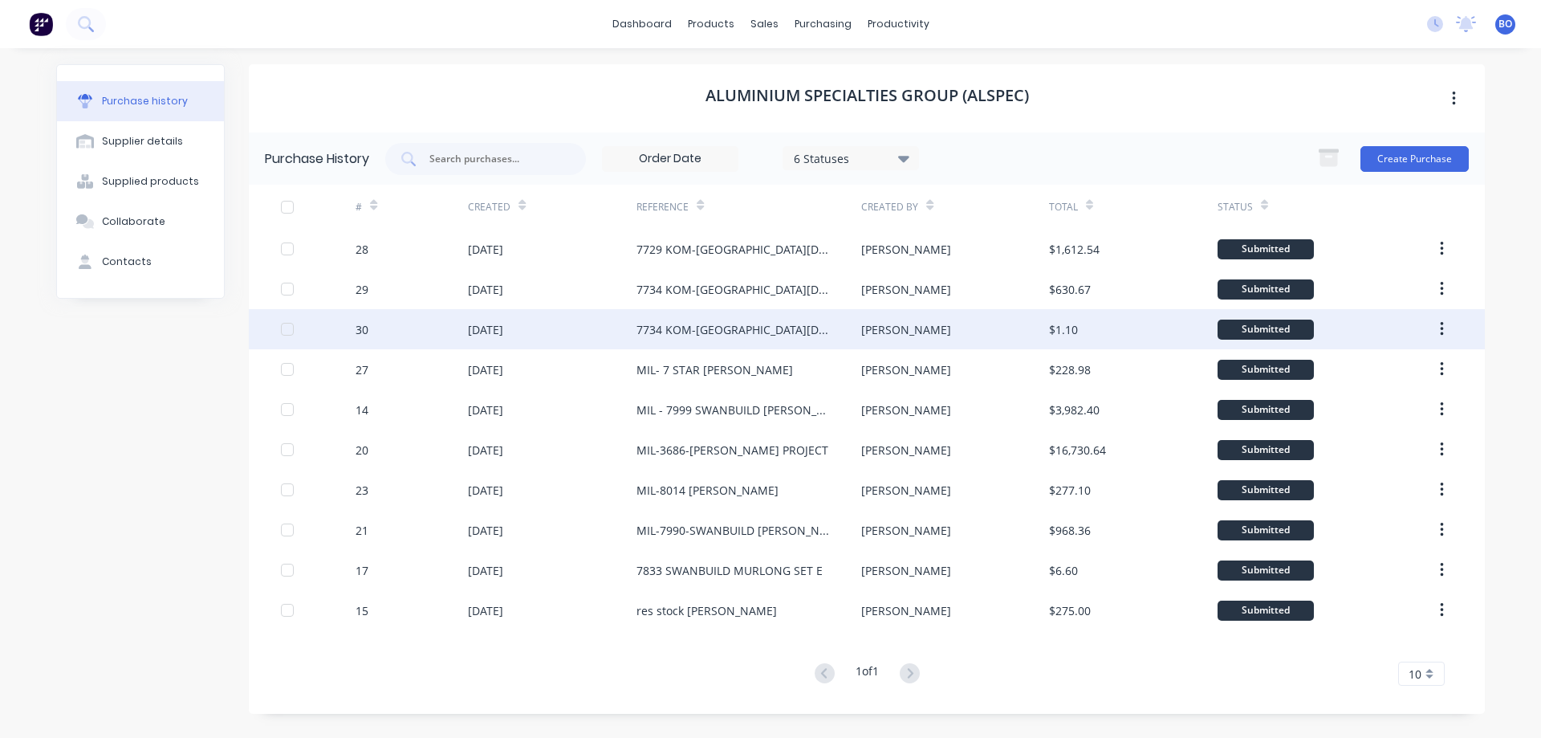
click at [689, 331] on div "7734 KOM-[GEOGRAPHIC_DATA][DEMOGRAPHIC_DATA]" at bounding box center [733, 329] width 193 height 17
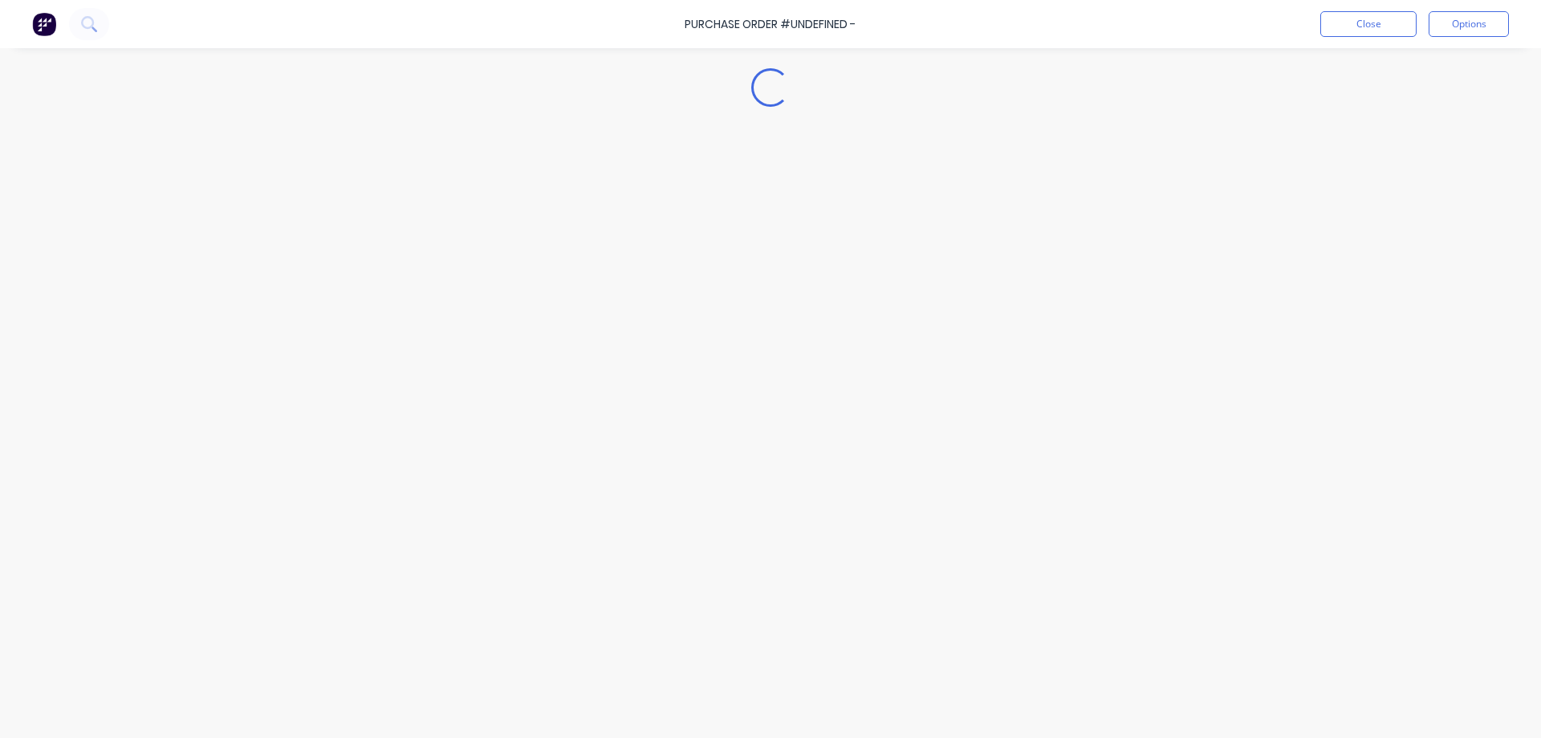
type textarea "x"
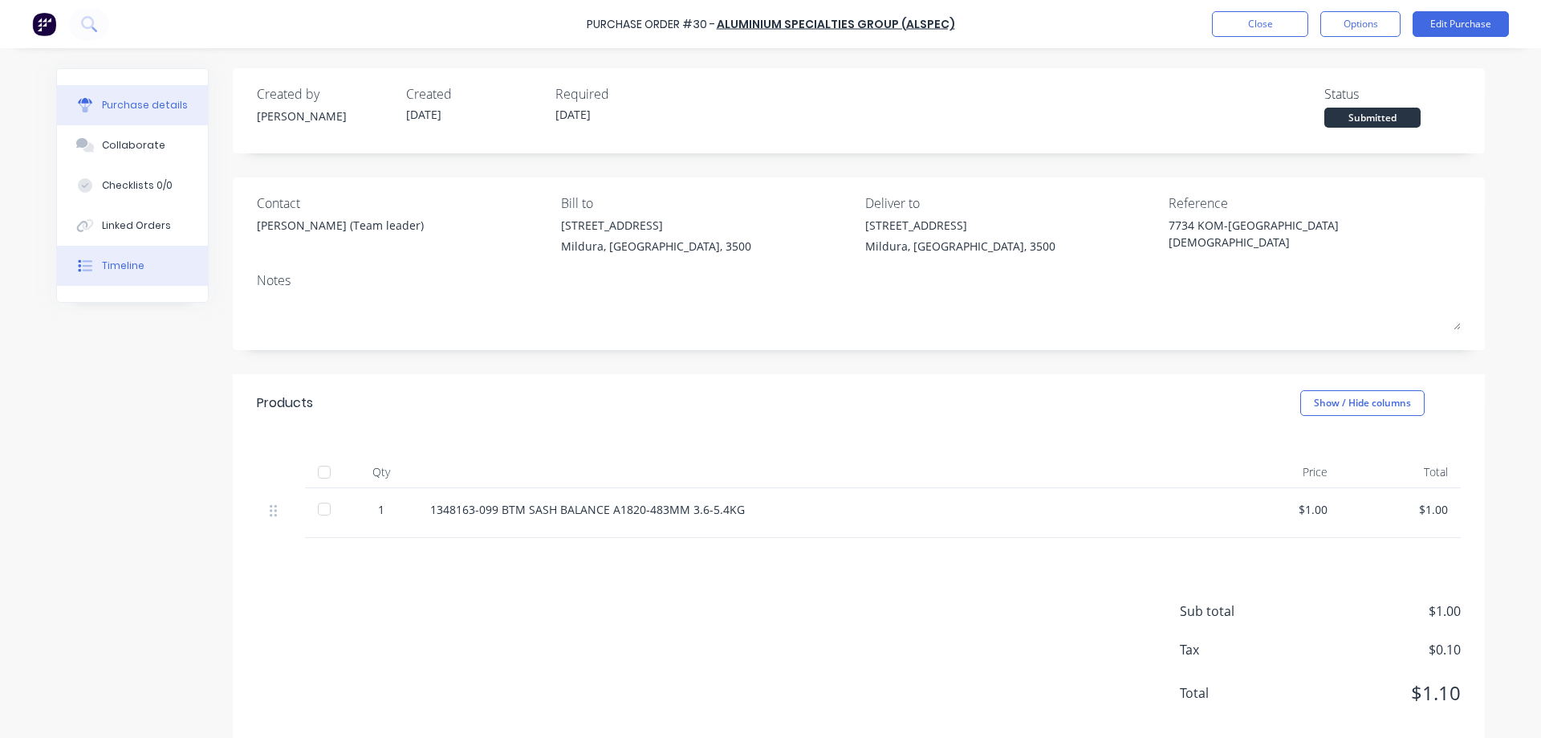
click at [128, 264] on div "Timeline" at bounding box center [123, 266] width 43 height 14
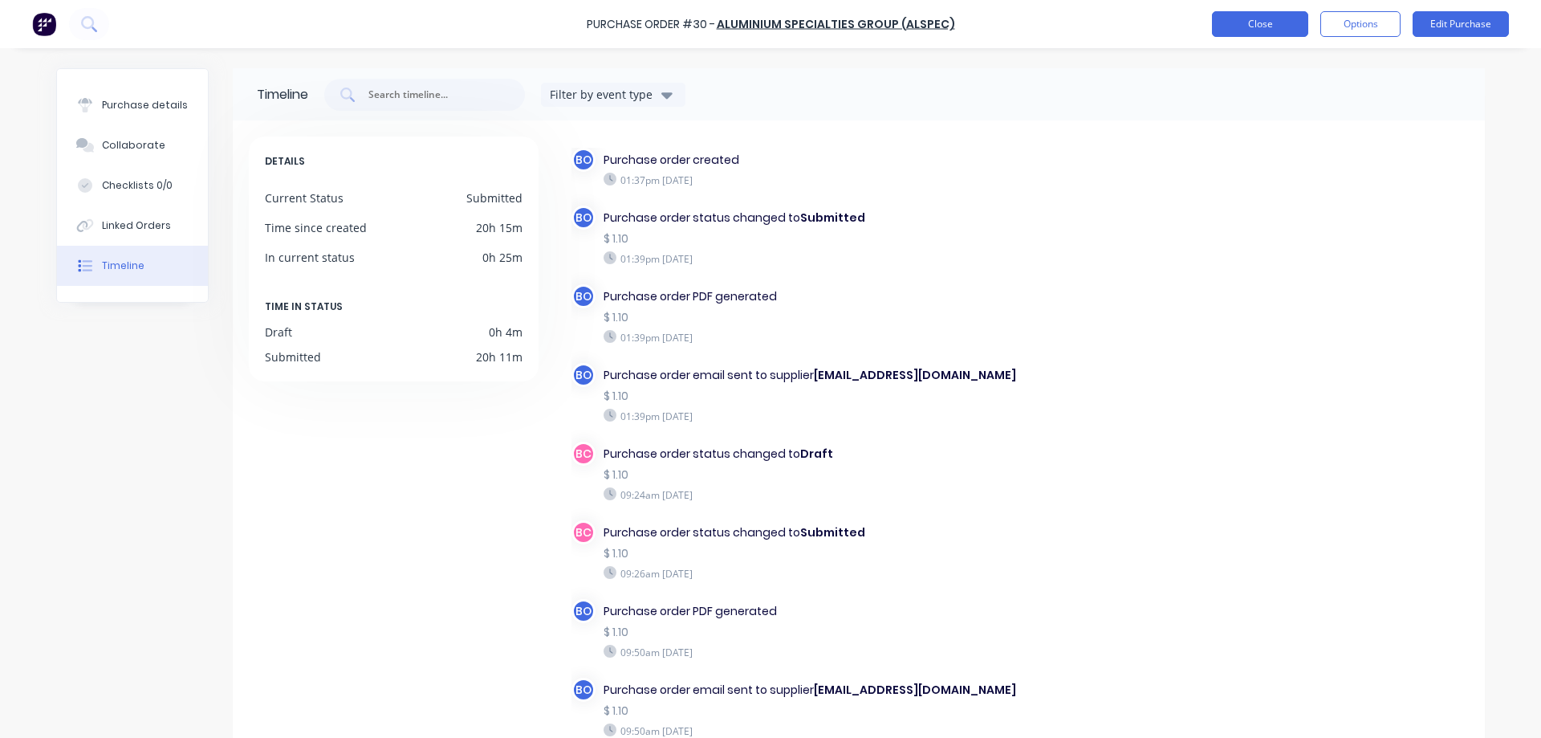
click at [1285, 28] on button "Close" at bounding box center [1260, 24] width 96 height 26
